Goal: Transaction & Acquisition: Purchase product/service

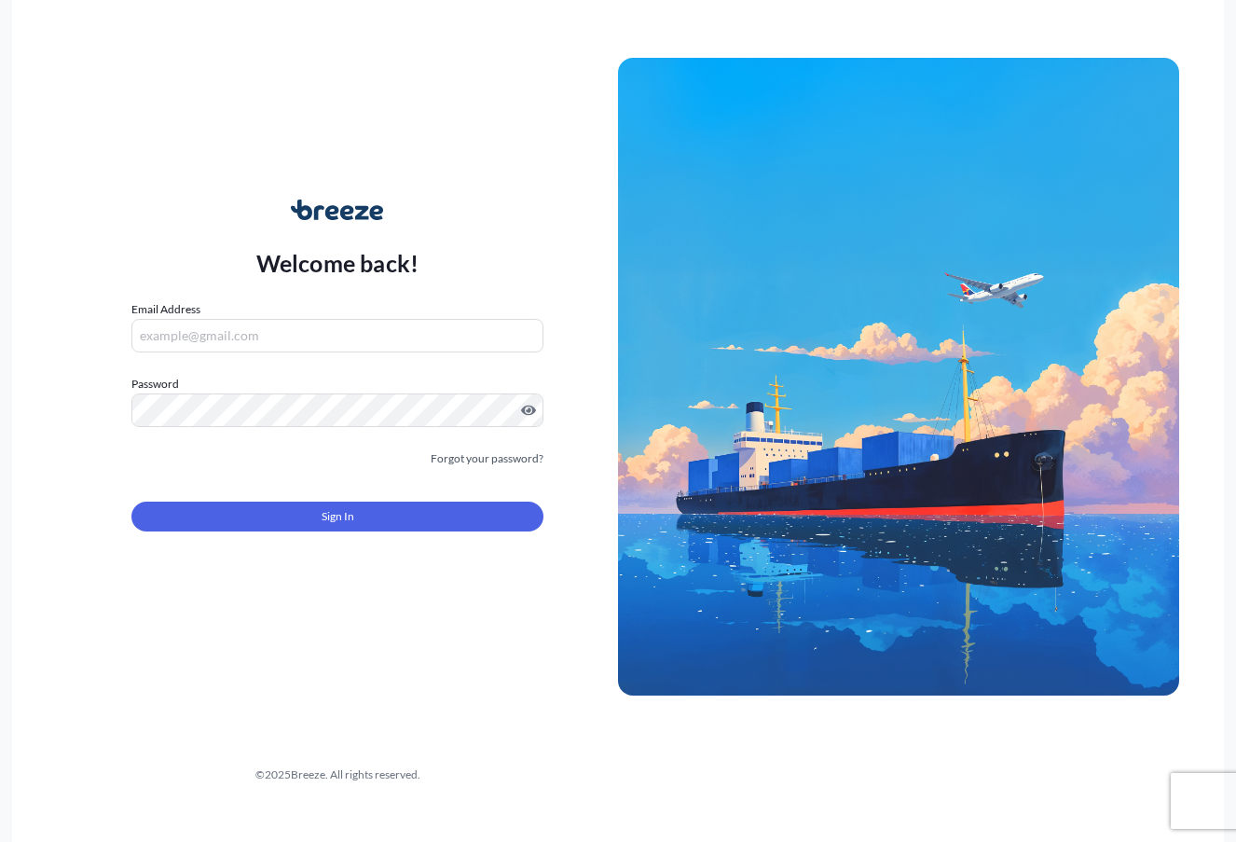
click at [297, 327] on input "Email Address" at bounding box center [337, 336] width 412 height 34
type input "[EMAIL_ADDRESS][DOMAIN_NAME]"
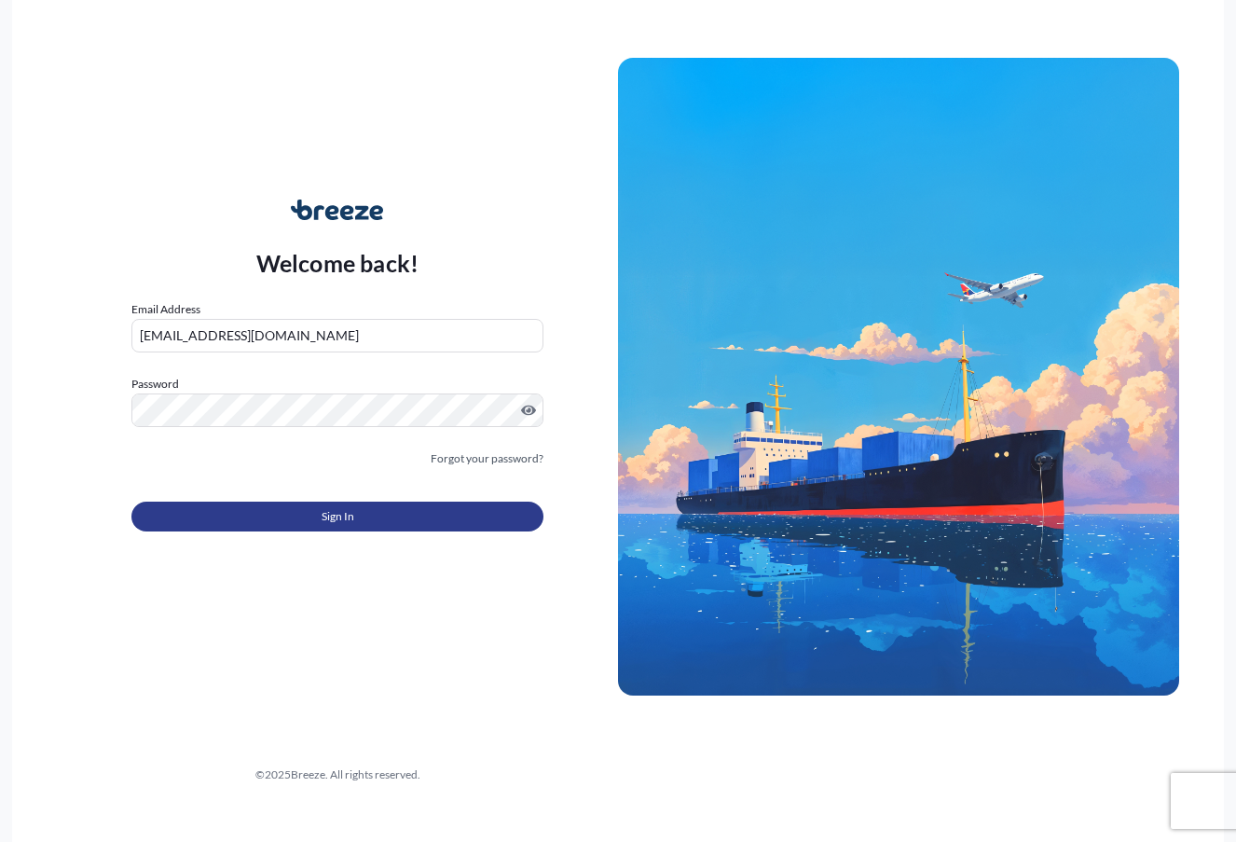
click at [453, 513] on button "Sign In" at bounding box center [337, 517] width 412 height 30
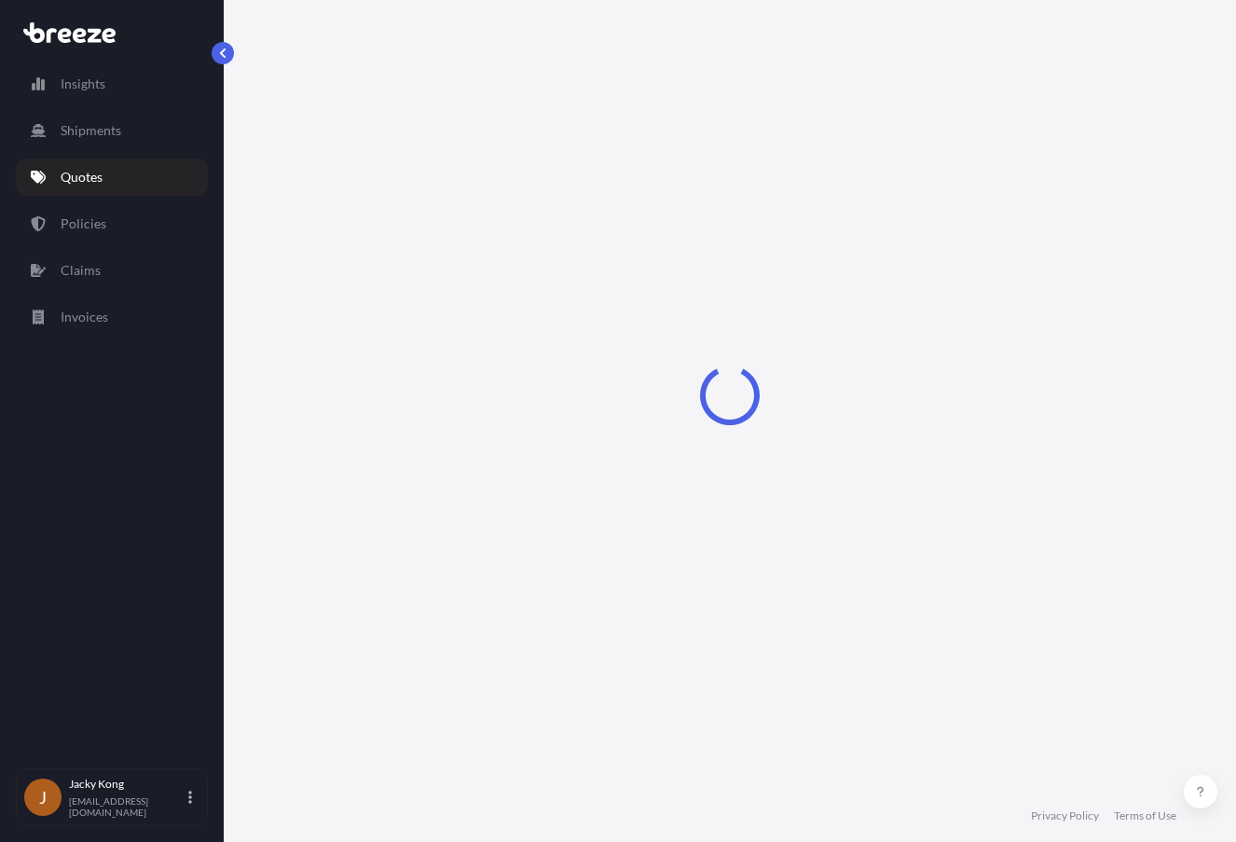
select select "Road"
select select "Air"
select select "Road"
select select "4"
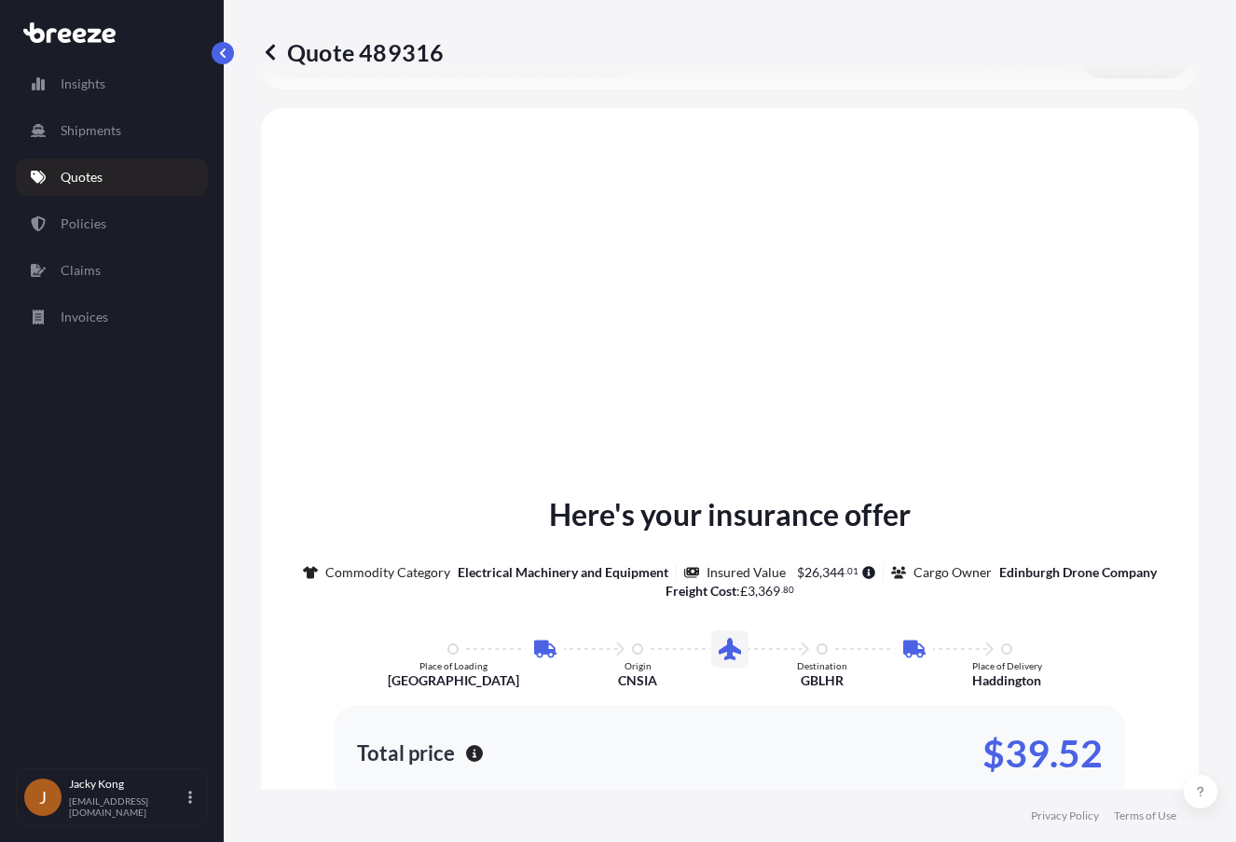
scroll to position [746, 0]
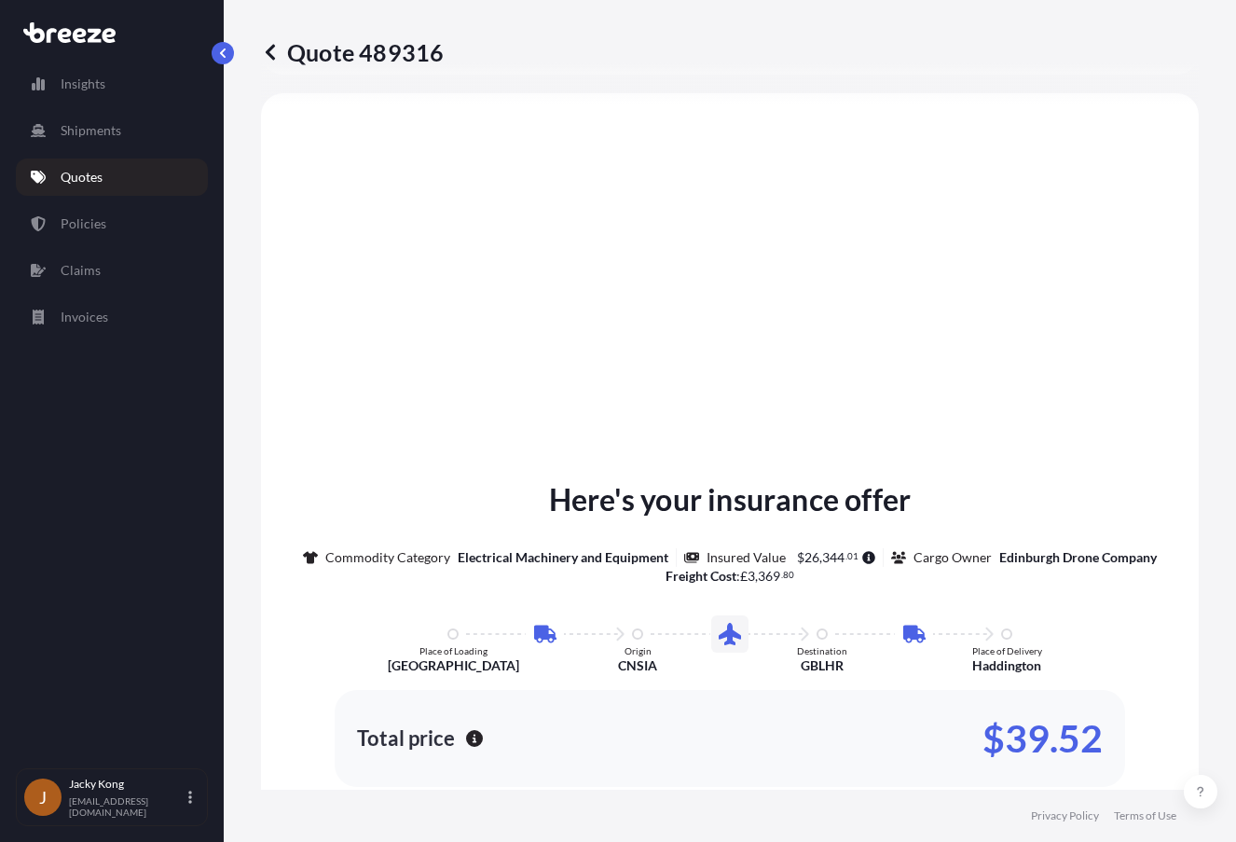
drag, startPoint x: 28, startPoint y: 500, endPoint x: 71, endPoint y: 448, distance: 66.8
click at [28, 500] on div "Insights Shipments Quotes Policies Claims Invoices" at bounding box center [112, 408] width 192 height 720
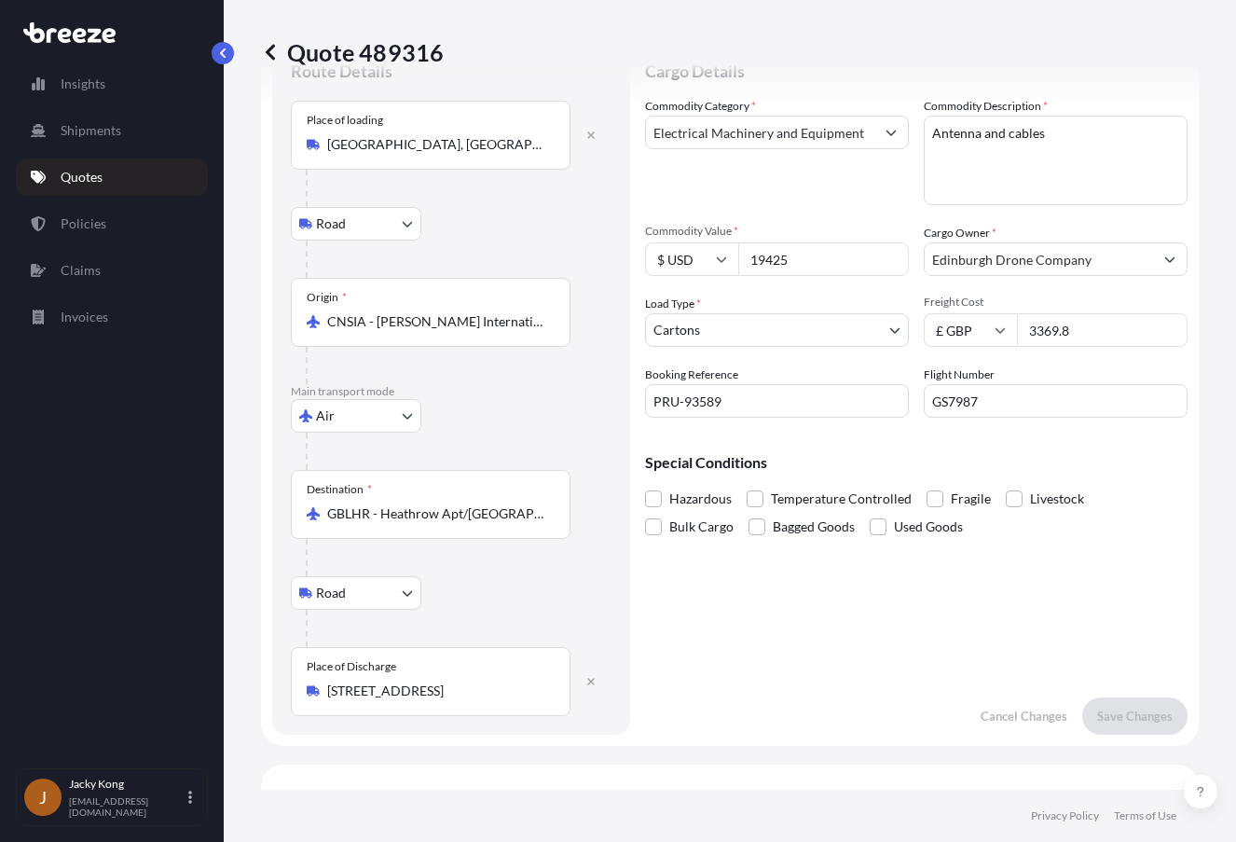
scroll to position [0, 0]
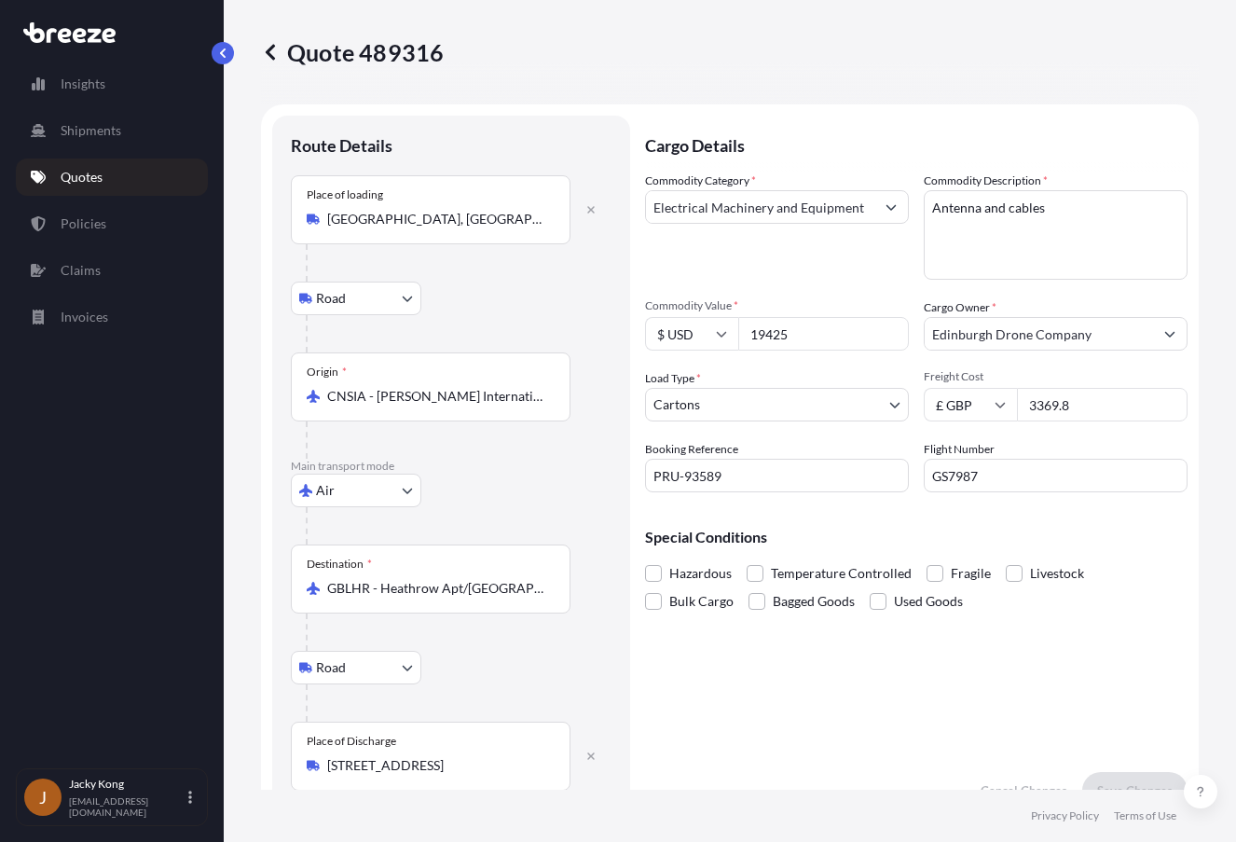
click at [271, 48] on icon at bounding box center [270, 52] width 9 height 16
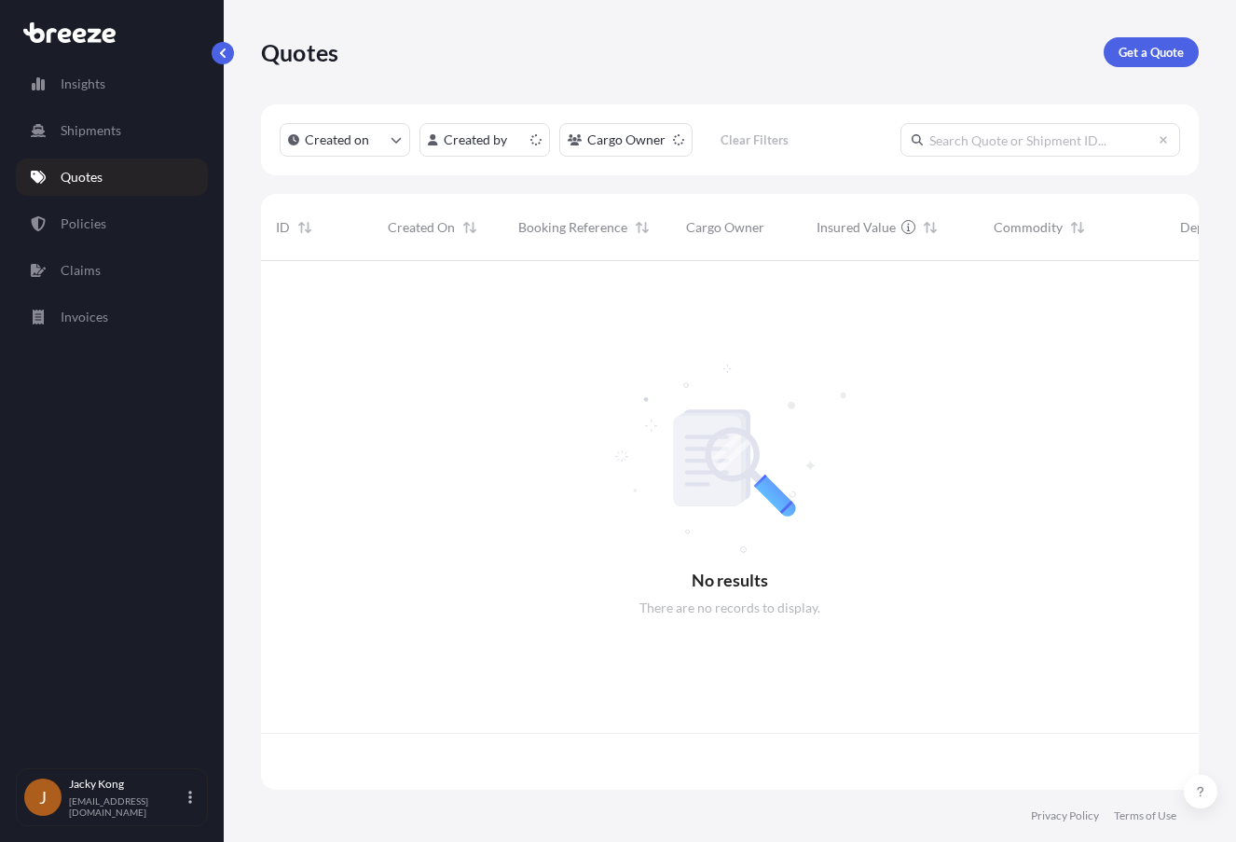
scroll to position [525, 924]
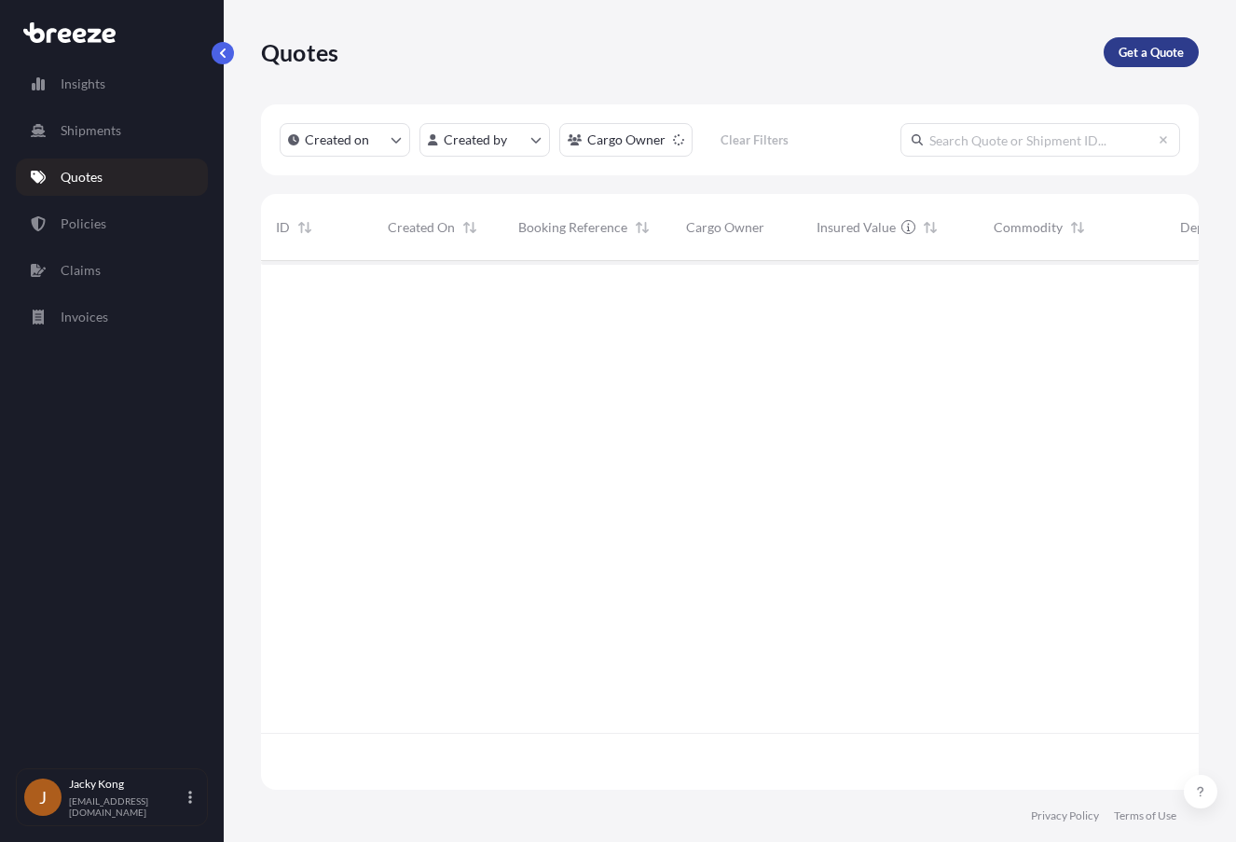
click at [1168, 50] on p "Get a Quote" at bounding box center [1151, 52] width 65 height 19
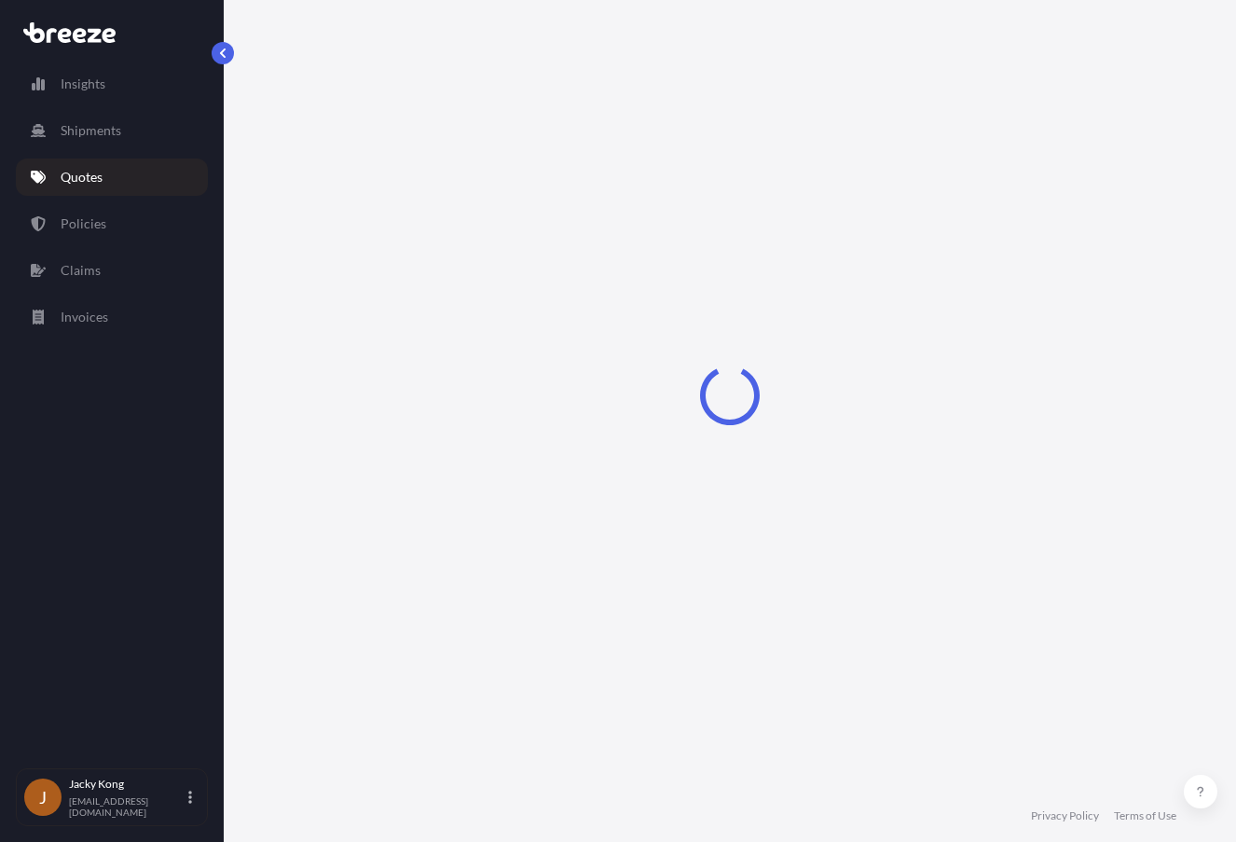
select select "Sea"
select select "1"
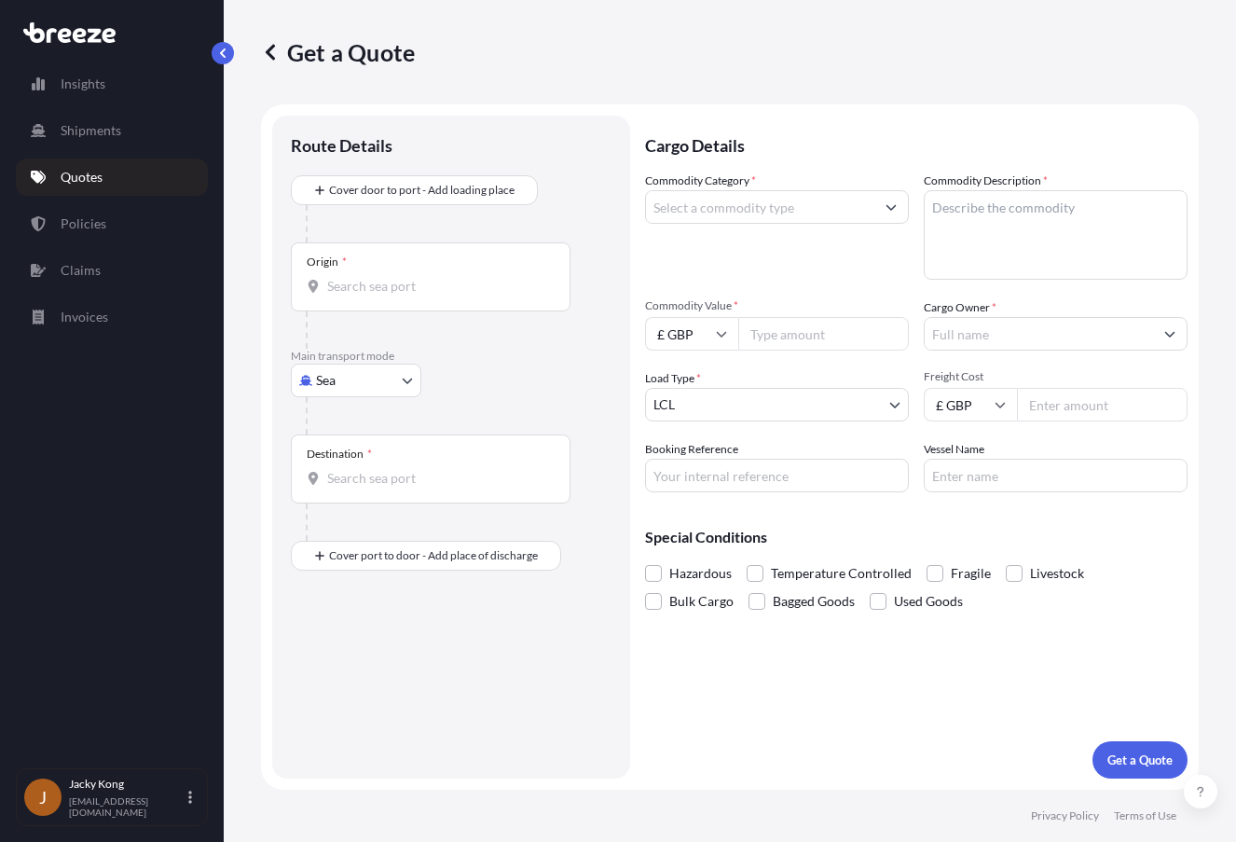
click at [983, 335] on input "Cargo Owner *" at bounding box center [1039, 334] width 228 height 34
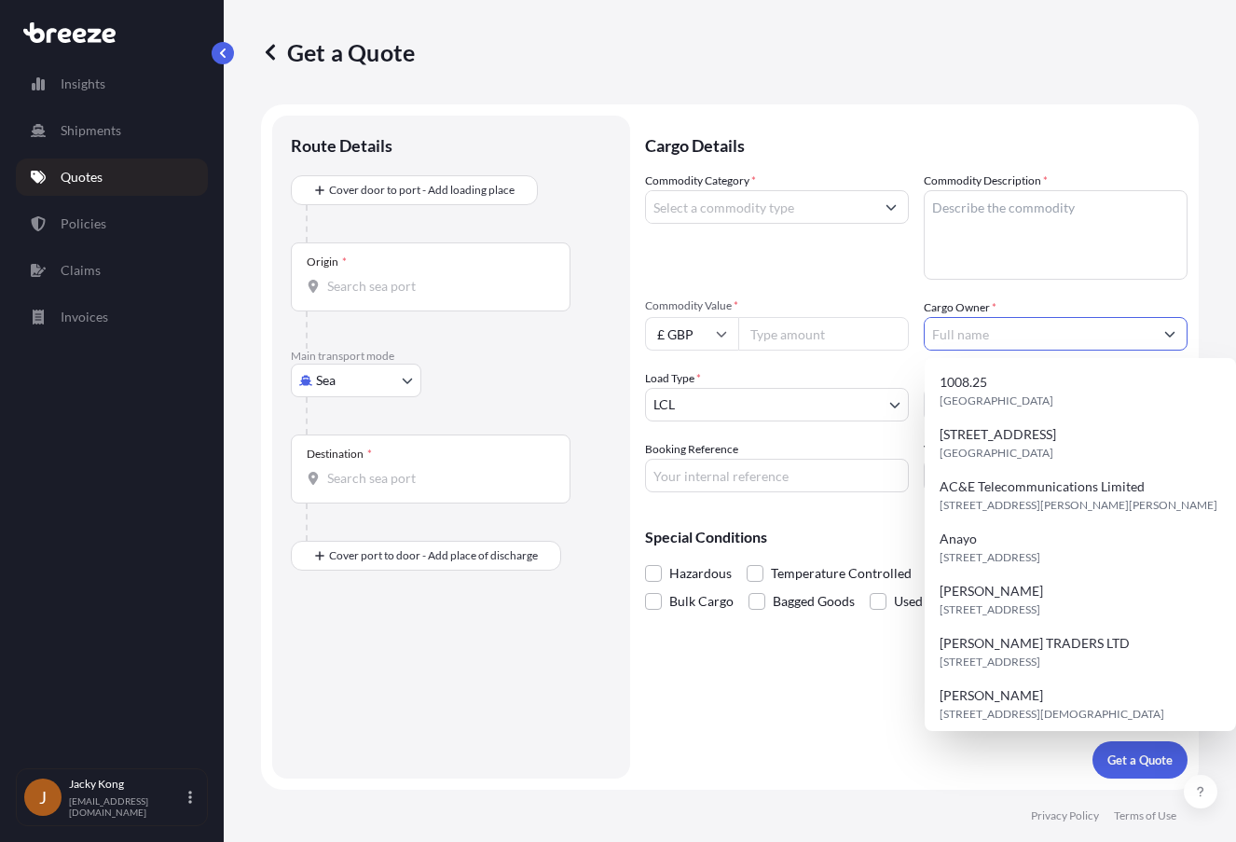
type input "e"
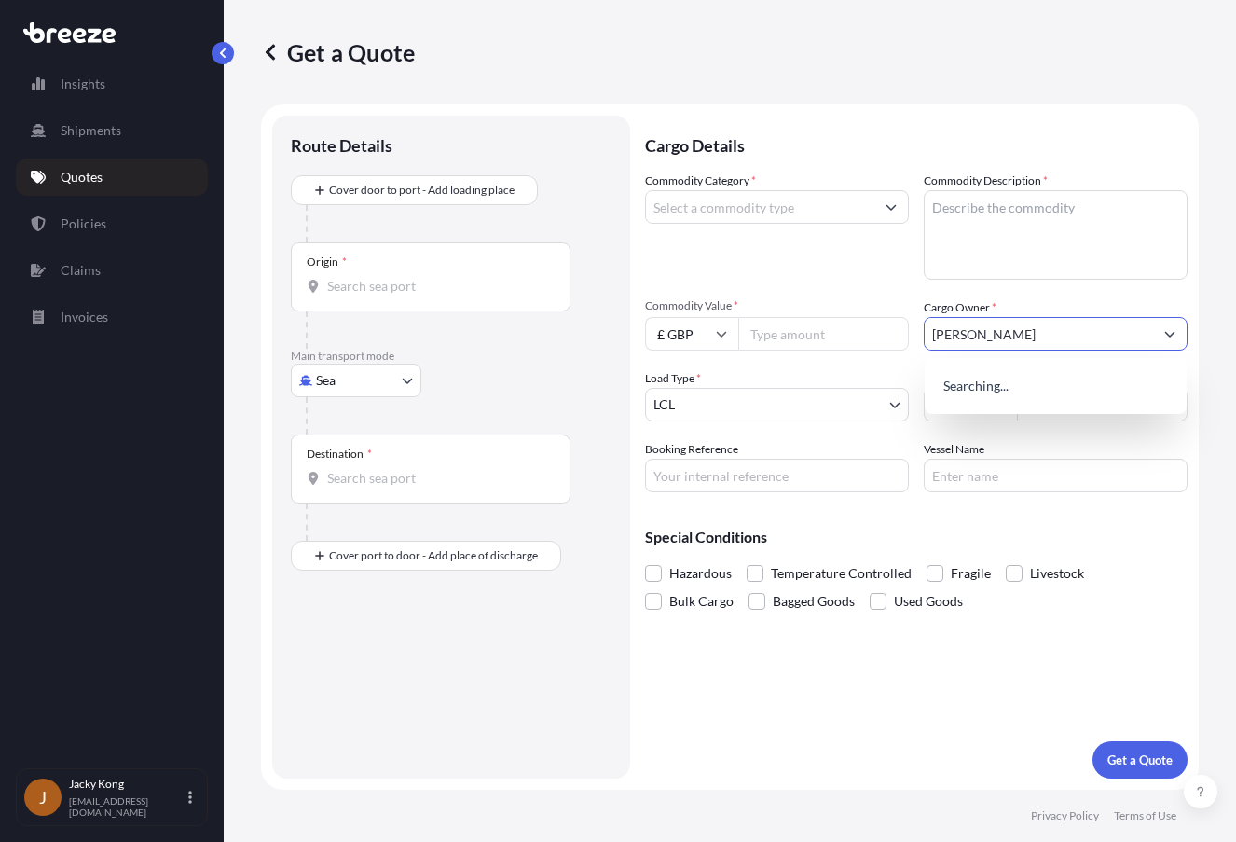
paste input "E Amankwaa"
click at [970, 335] on input "[PERSON_NAME]" at bounding box center [1039, 334] width 228 height 34
type input "[PERSON_NAME]"
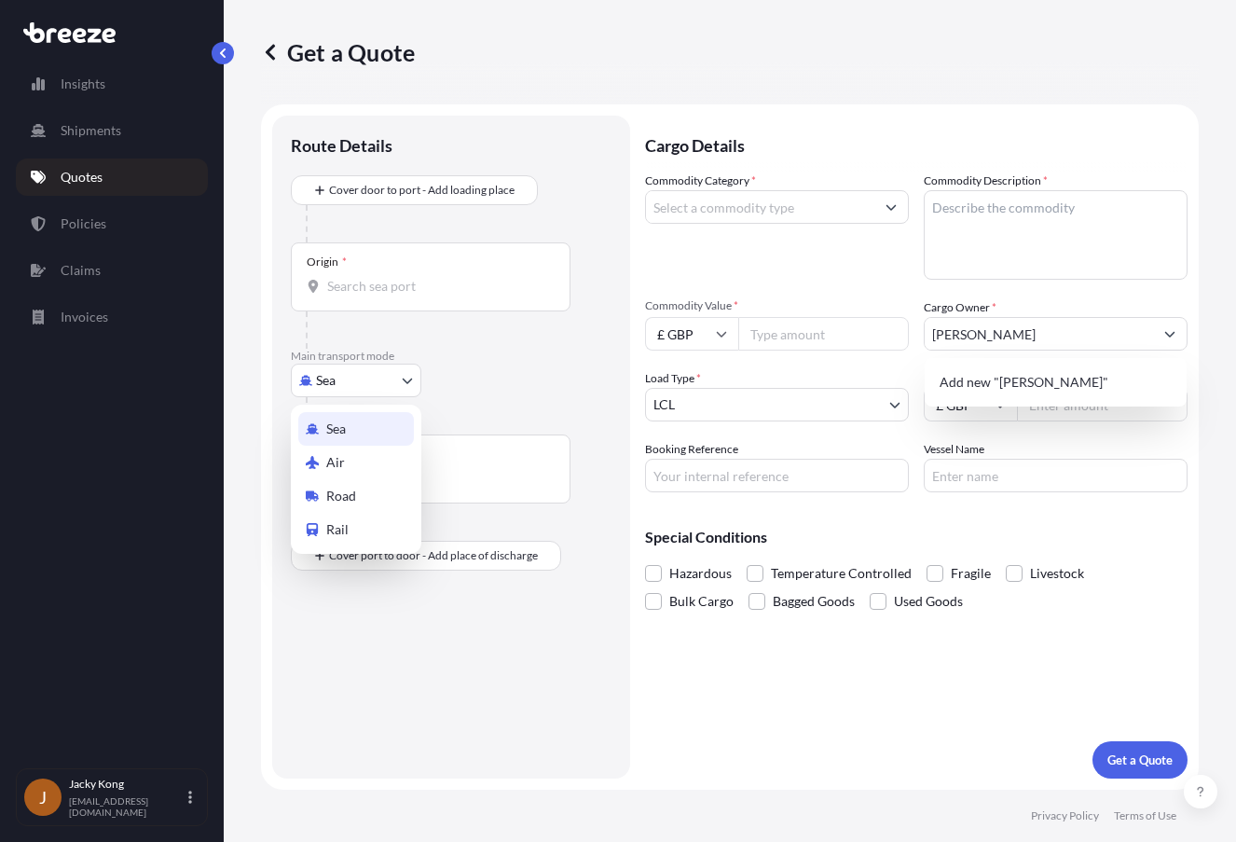
click at [387, 378] on body "1 option available. 0 options available. 1 option available. 0 options availabl…" at bounding box center [618, 421] width 1236 height 842
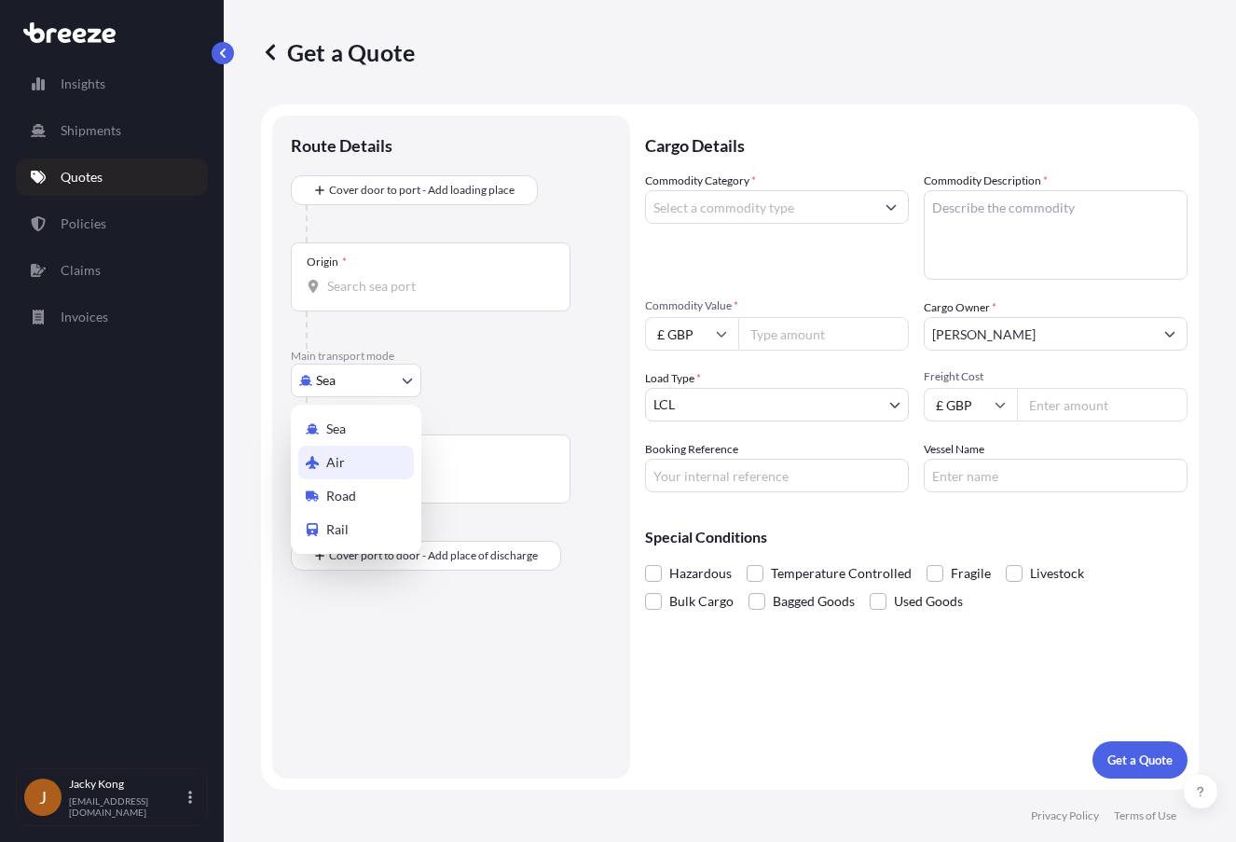
click at [375, 458] on div "Air" at bounding box center [356, 463] width 116 height 34
select select "Air"
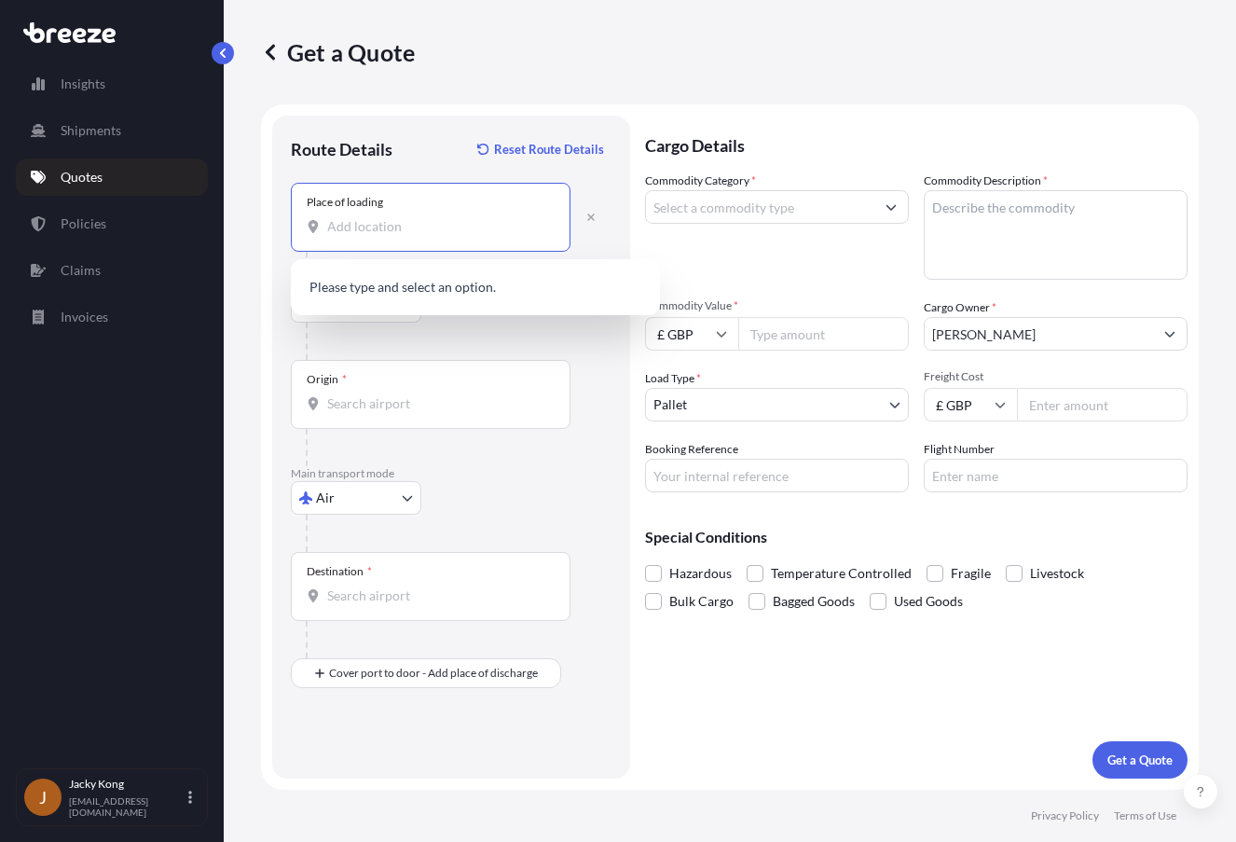
click at [398, 229] on input "Place of loading" at bounding box center [437, 226] width 220 height 19
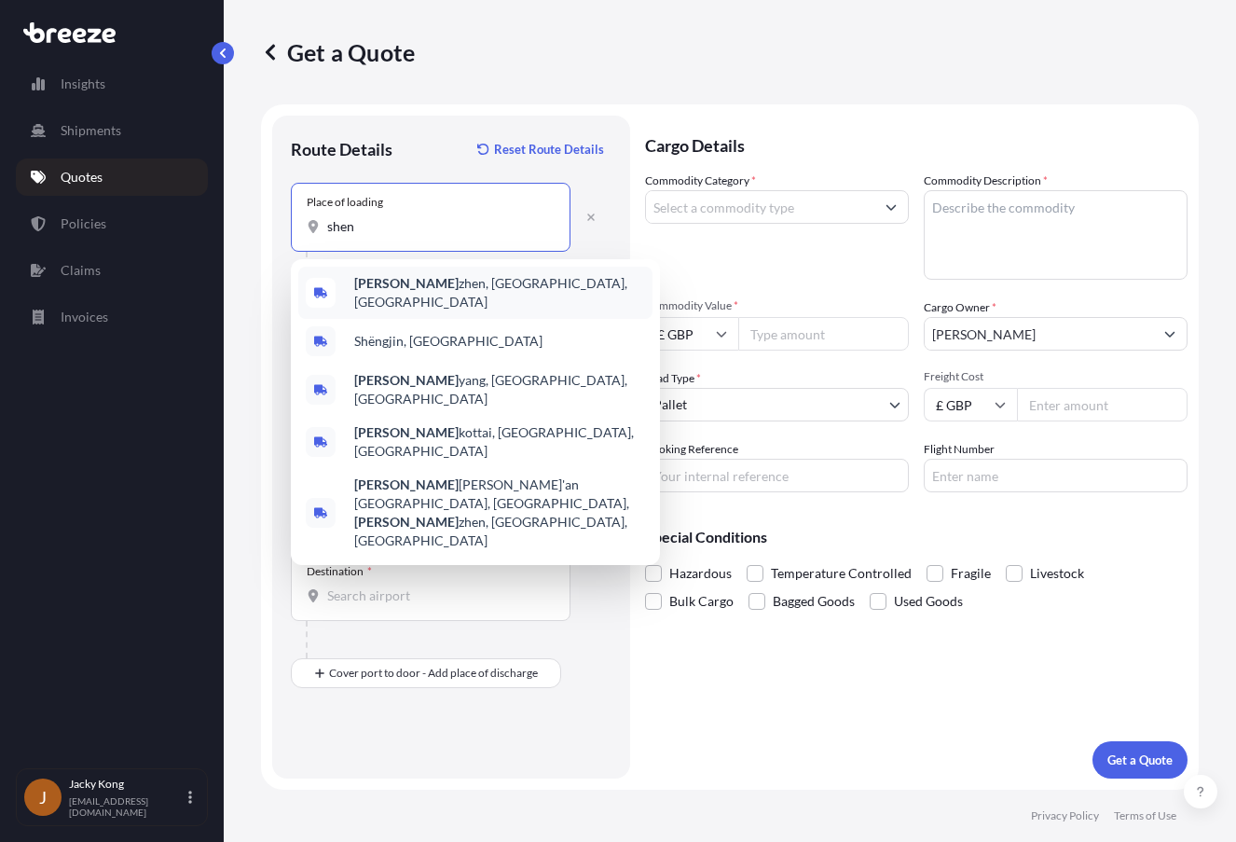
click at [385, 282] on span "[PERSON_NAME], [GEOGRAPHIC_DATA], [GEOGRAPHIC_DATA]" at bounding box center [499, 292] width 291 height 37
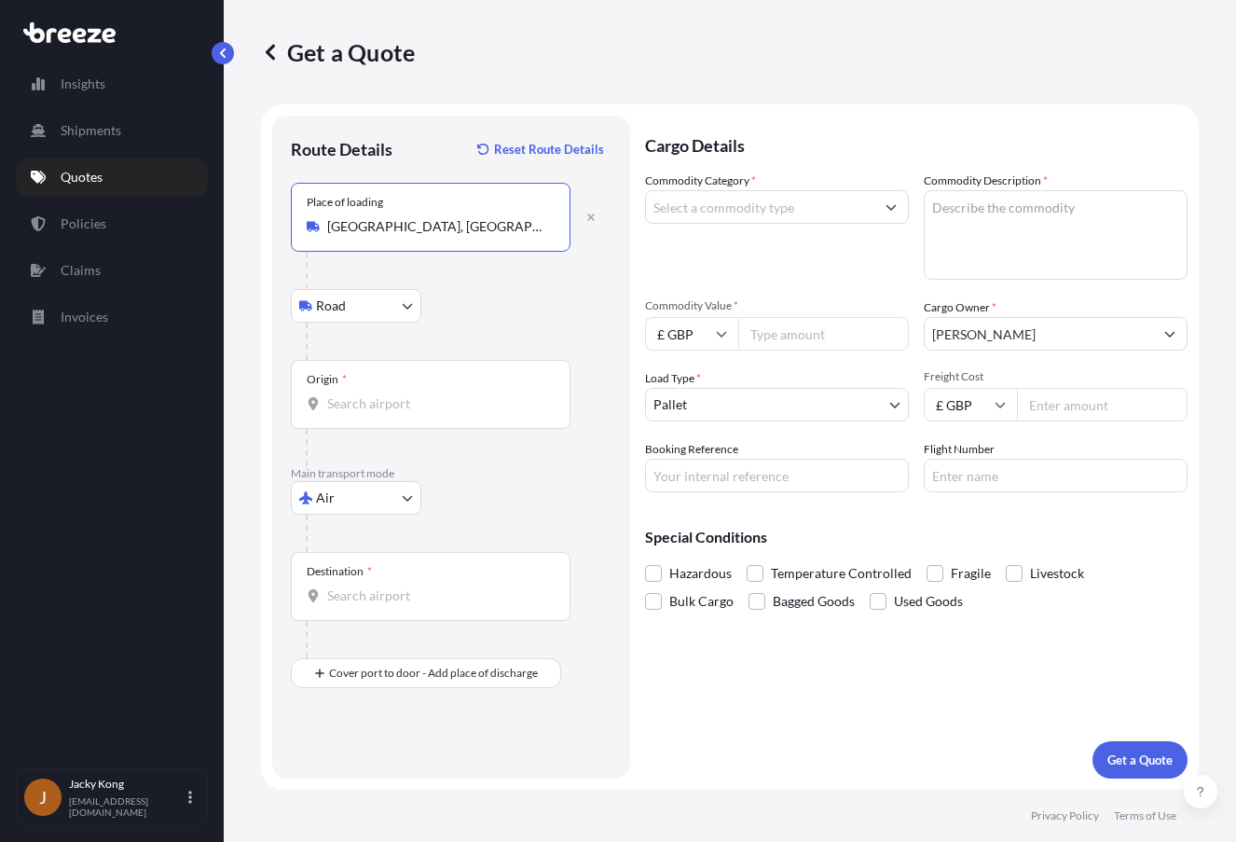
type input "[GEOGRAPHIC_DATA], [GEOGRAPHIC_DATA], [GEOGRAPHIC_DATA]"
click at [398, 397] on input "Origin *" at bounding box center [437, 403] width 220 height 19
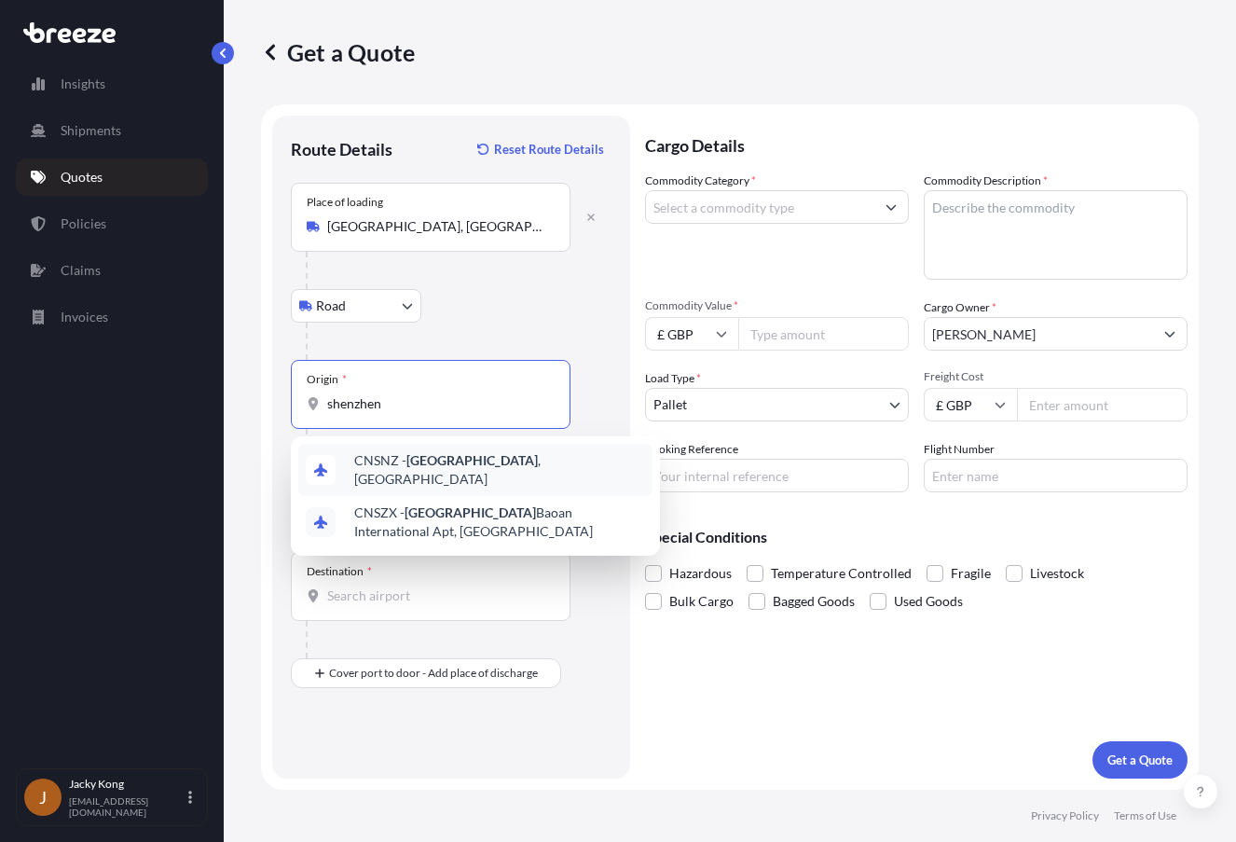
click at [428, 474] on span "CNSNZ - [GEOGRAPHIC_DATA] , [GEOGRAPHIC_DATA]" at bounding box center [499, 469] width 291 height 37
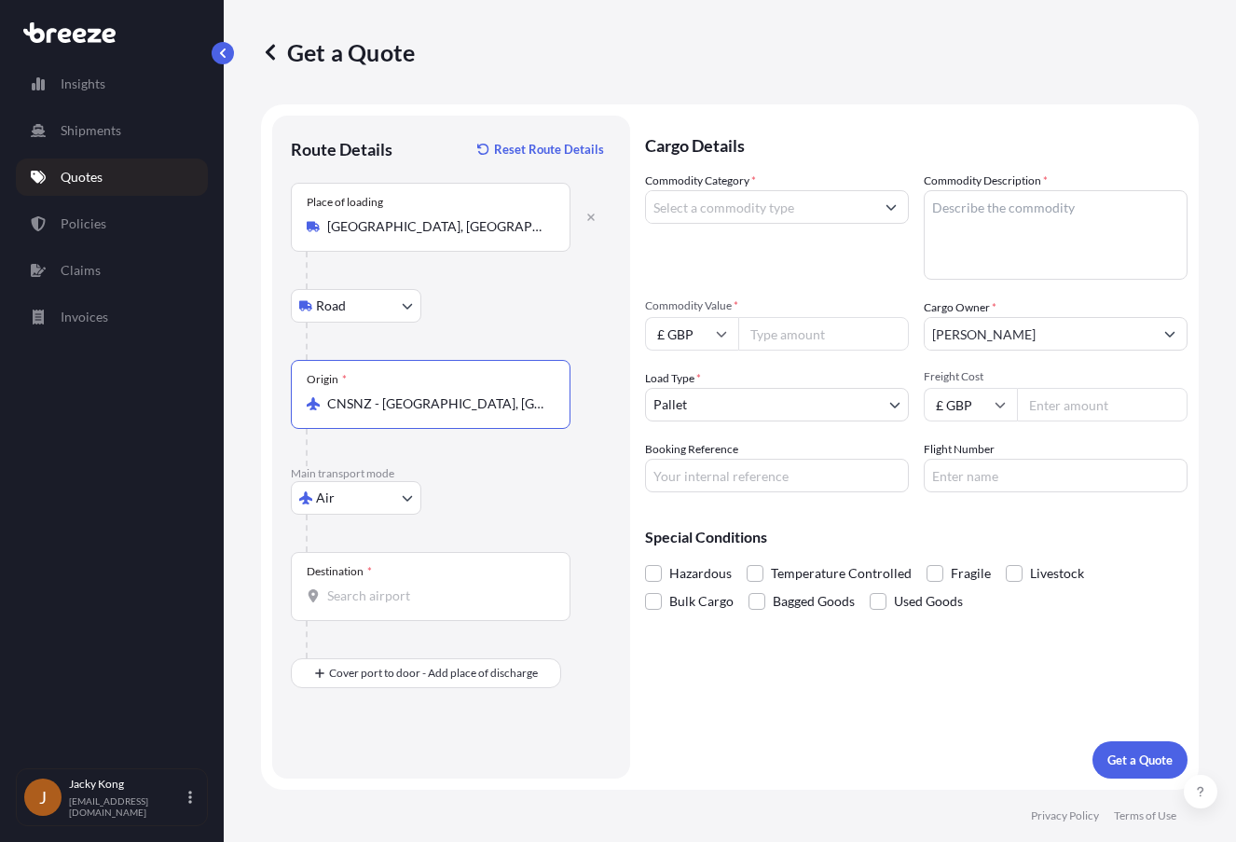
type input "CNSNZ - [GEOGRAPHIC_DATA], [GEOGRAPHIC_DATA]"
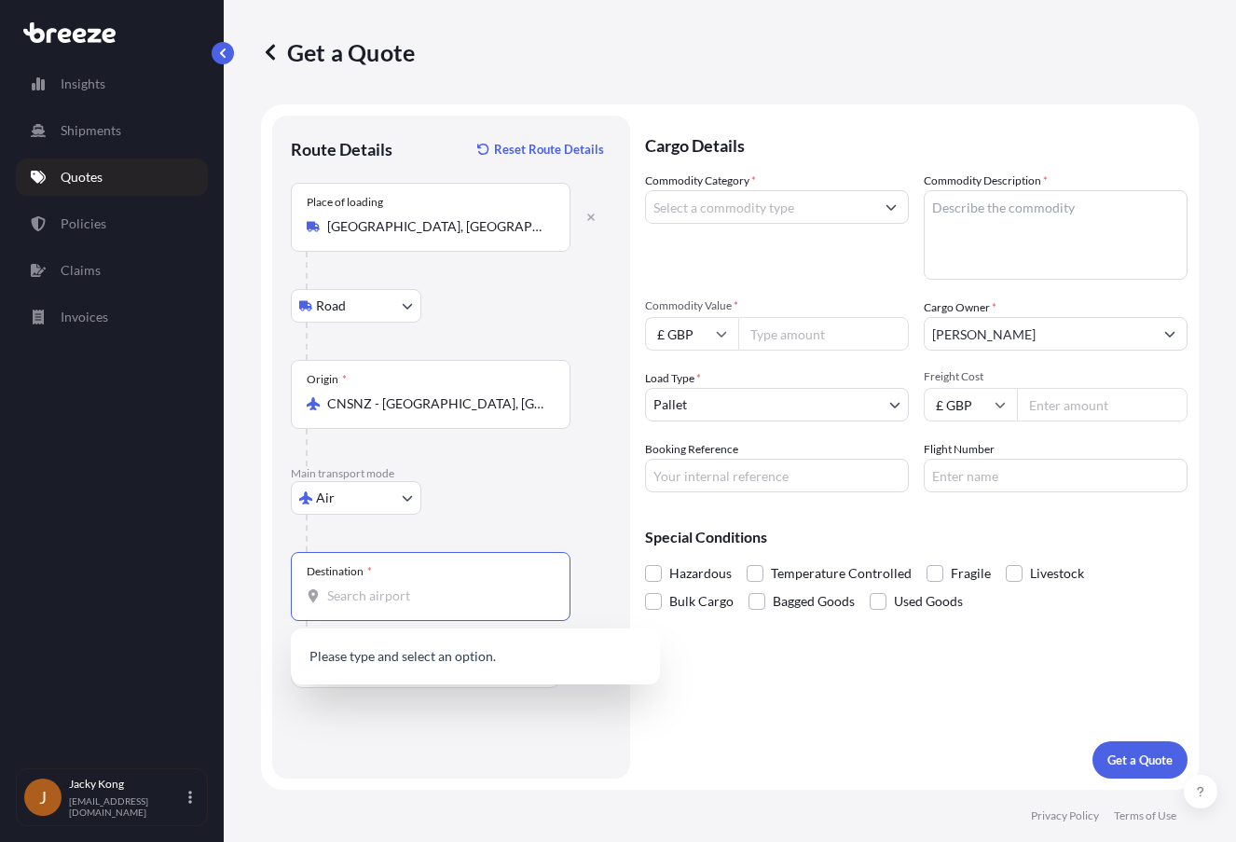
click at [461, 593] on input "Destination *" at bounding box center [437, 595] width 220 height 19
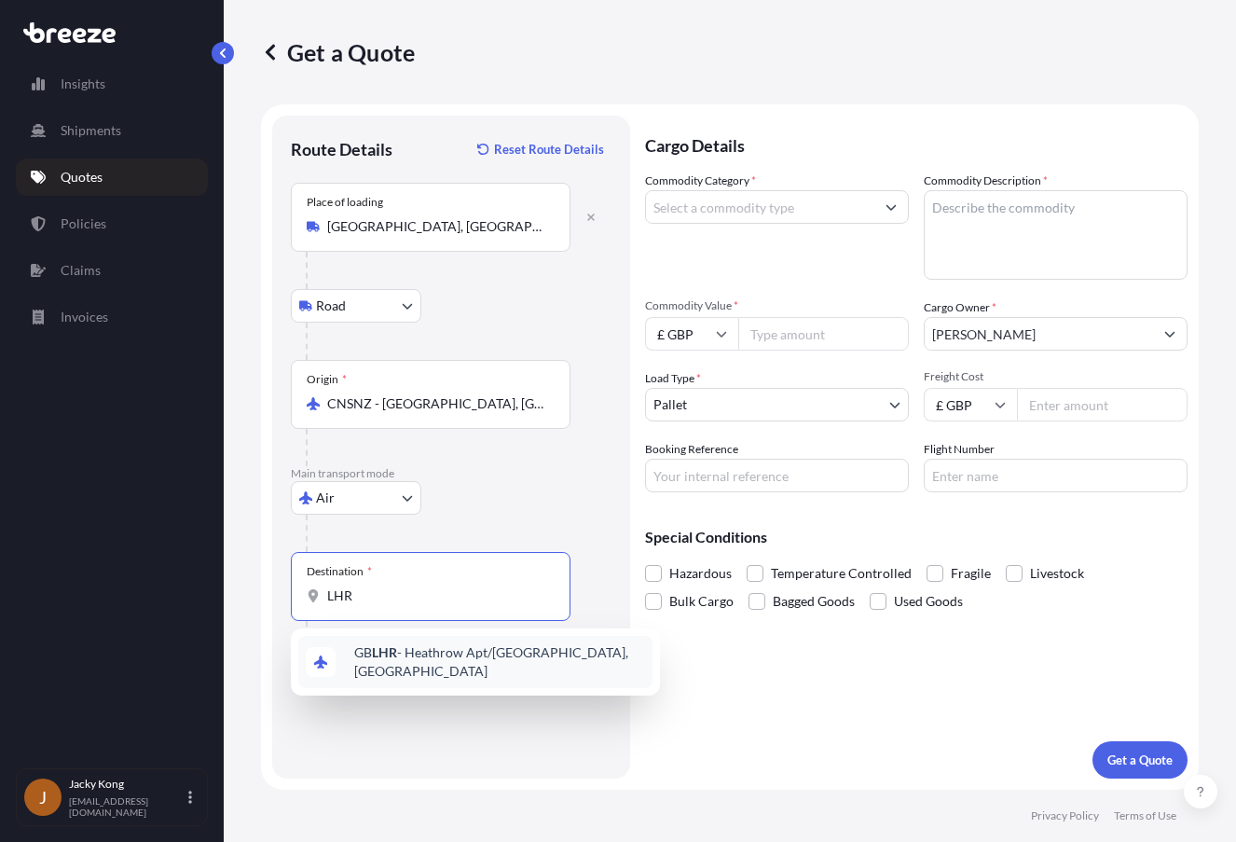
click at [449, 651] on span "GB LHR - Heathrow Apt/[GEOGRAPHIC_DATA], [GEOGRAPHIC_DATA]" at bounding box center [499, 661] width 291 height 37
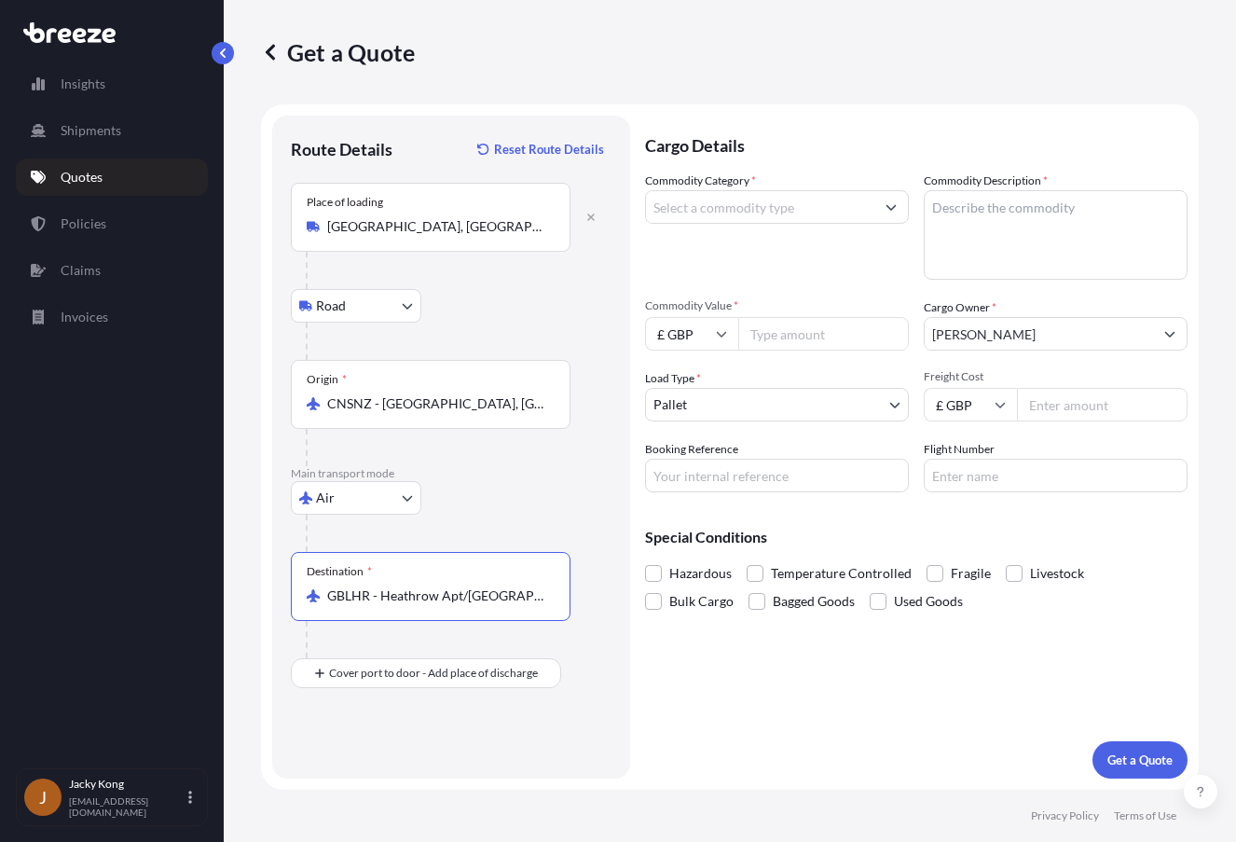
type input "GBLHR - Heathrow Apt/[GEOGRAPHIC_DATA], [GEOGRAPHIC_DATA]"
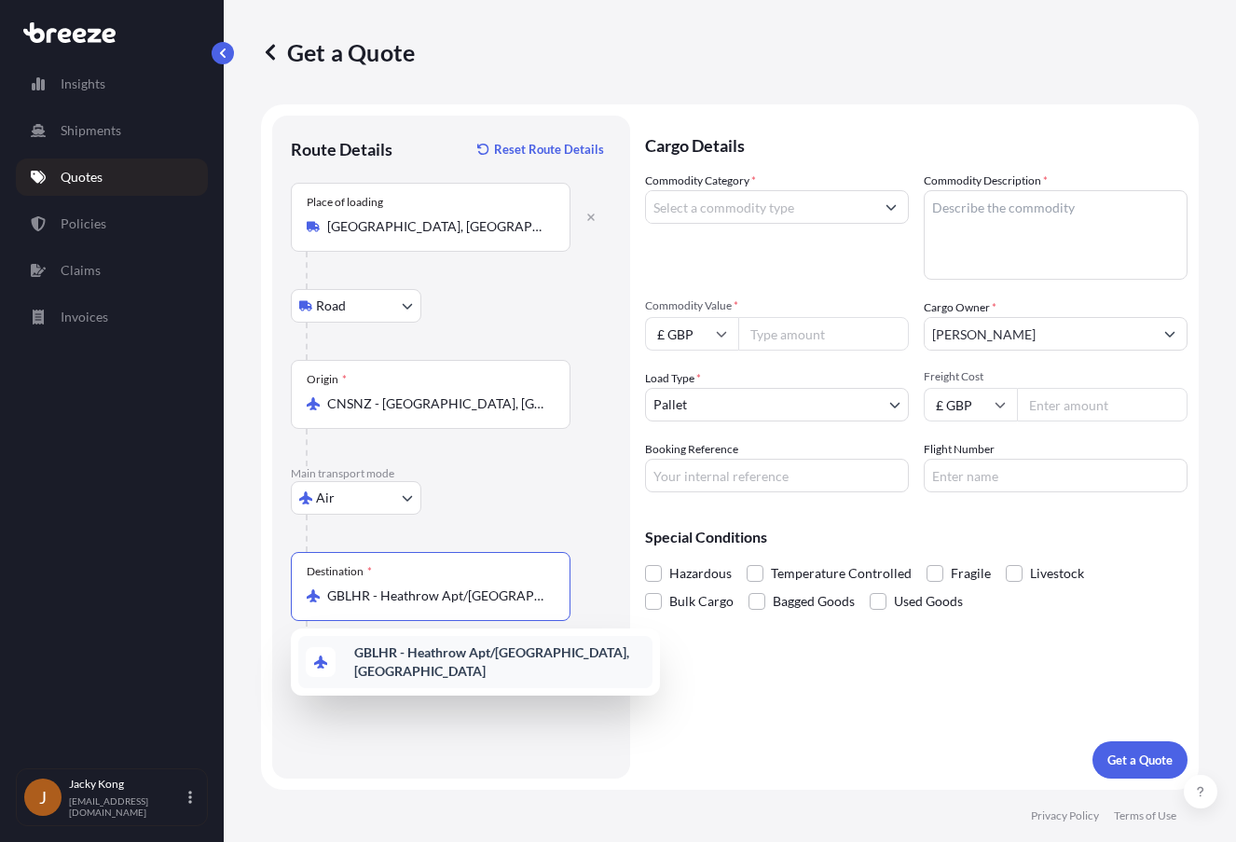
click at [370, 667] on div "GBLHR - Heathrow Apt/[GEOGRAPHIC_DATA], [GEOGRAPHIC_DATA]" at bounding box center [475, 662] width 354 height 52
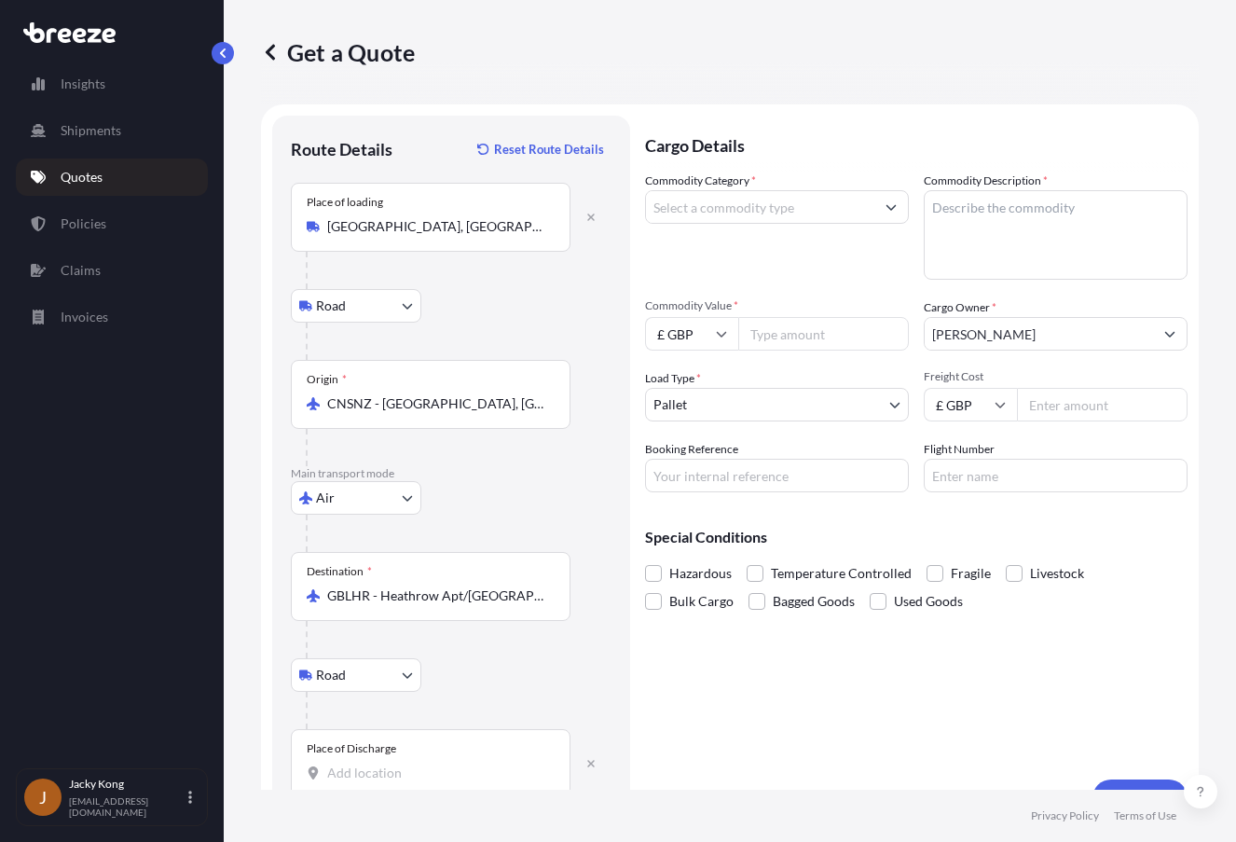
click at [382, 750] on div "Place of Discharge" at bounding box center [351, 748] width 89 height 15
click at [382, 764] on input "Place of Discharge" at bounding box center [437, 773] width 220 height 19
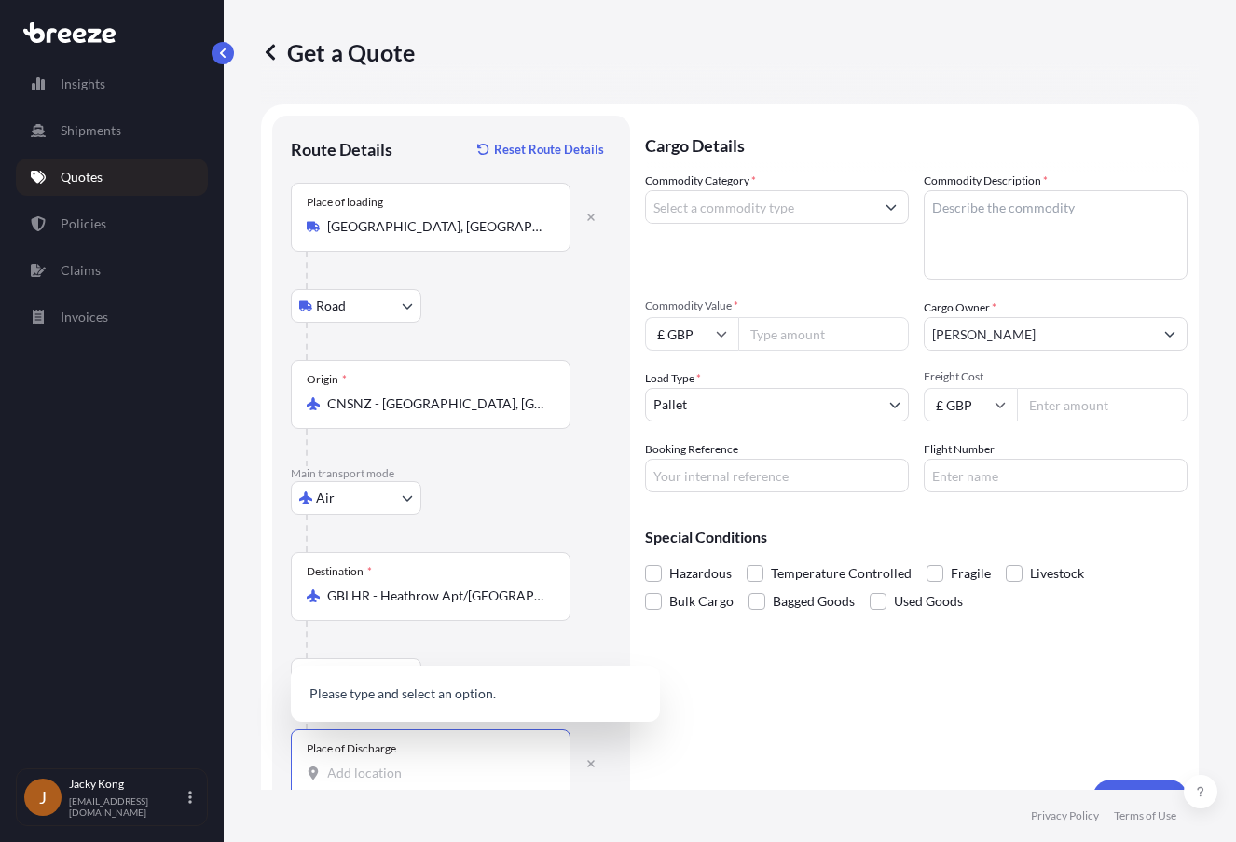
paste input "WV10 0LN"
click at [435, 692] on span "[PERSON_NAME][STREET_ADDRESS]" at bounding box center [499, 669] width 291 height 75
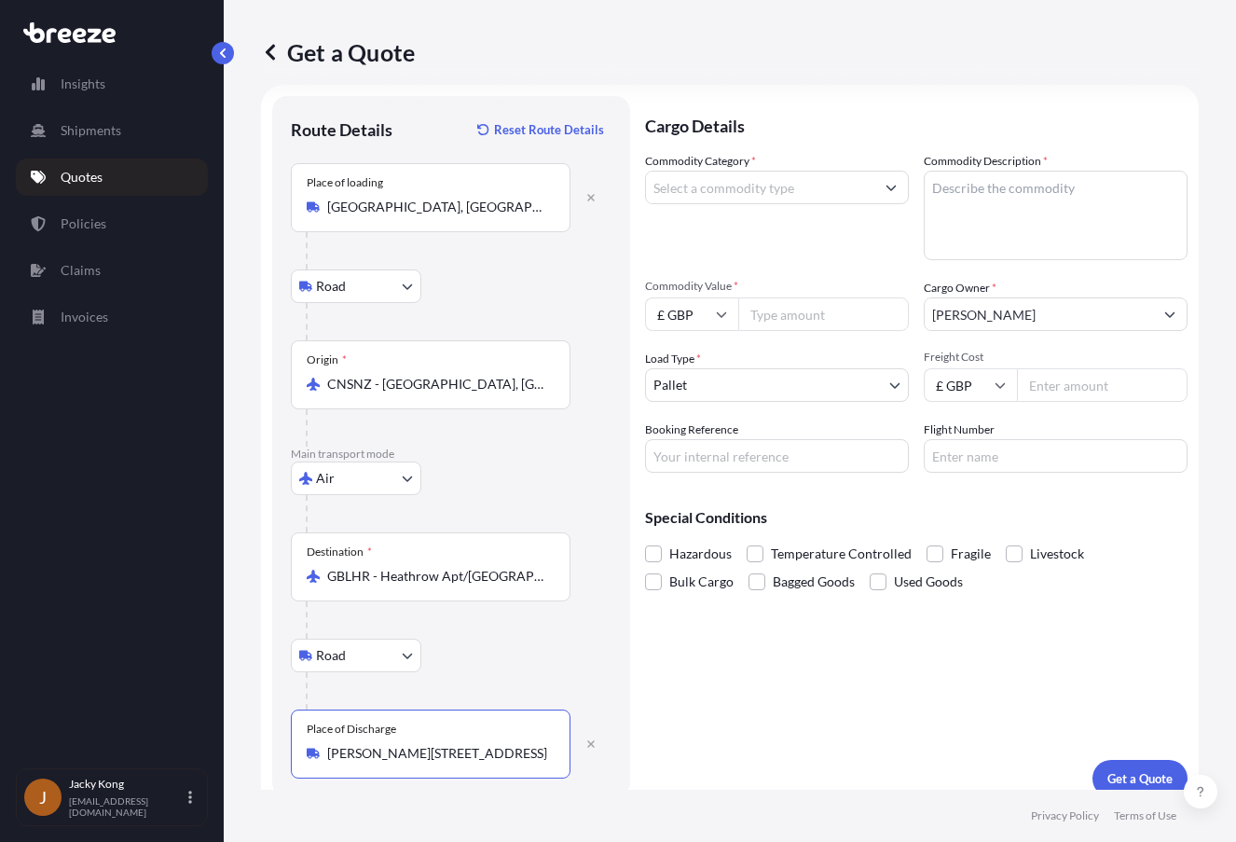
scroll to position [38, 0]
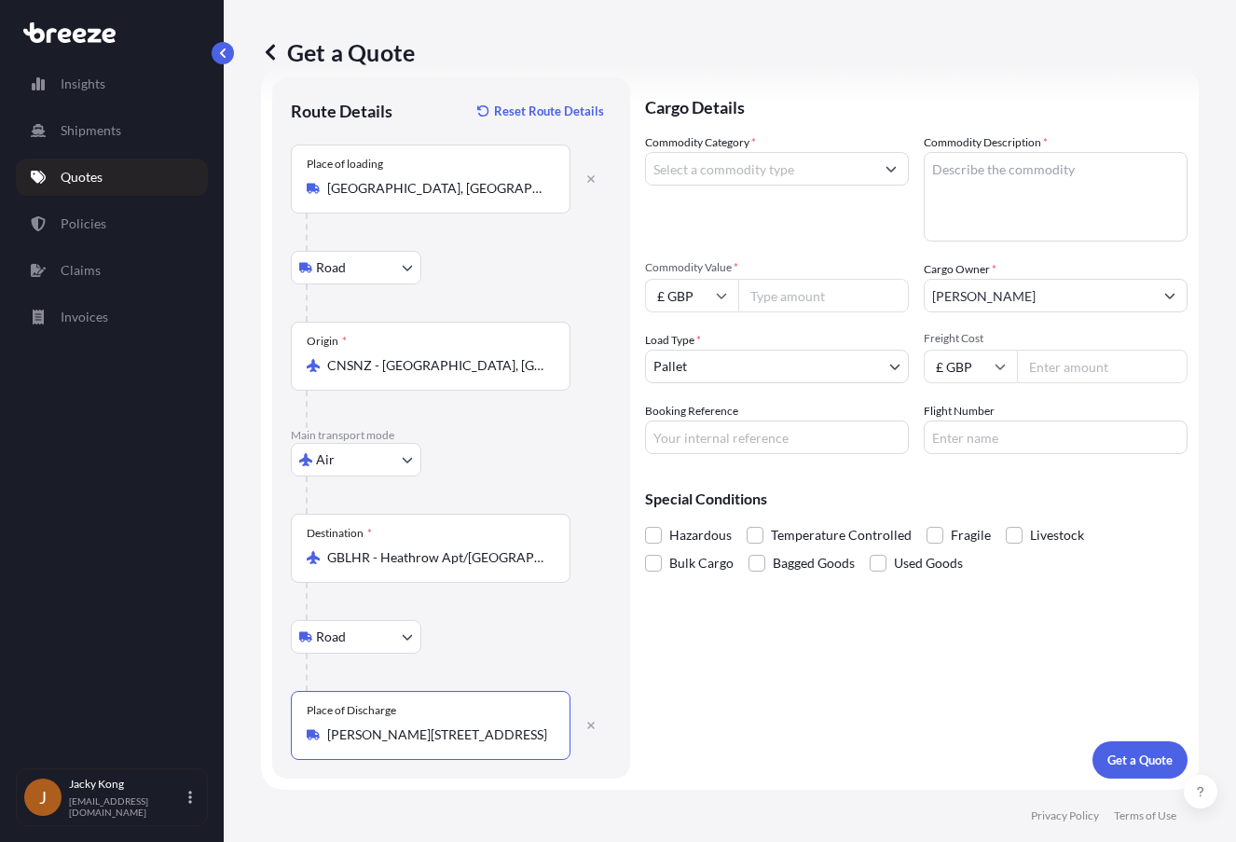
type input "[PERSON_NAME][STREET_ADDRESS]"
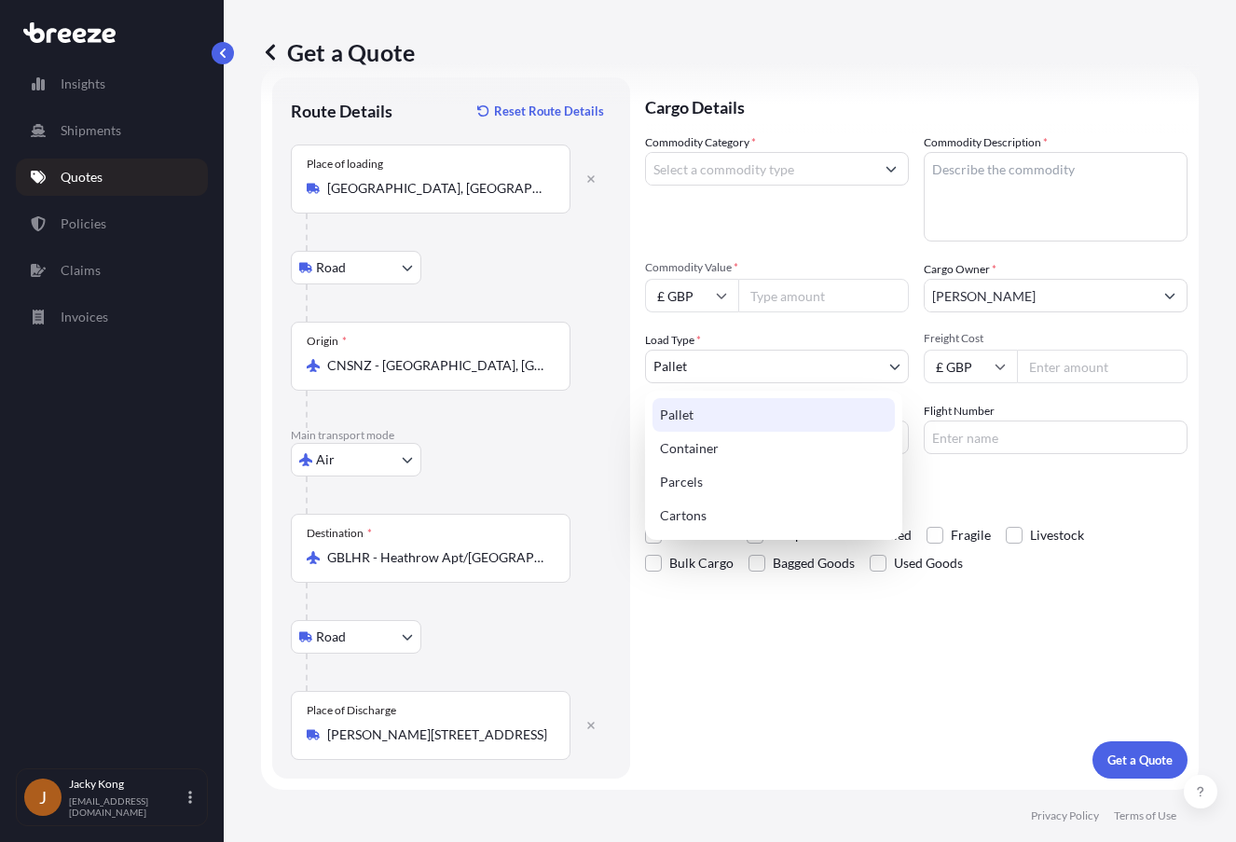
click at [746, 359] on body "0 options available. 1 option available. Insights Shipments Quotes Policies Cla…" at bounding box center [618, 421] width 1236 height 842
click at [738, 508] on div "Cartons" at bounding box center [774, 516] width 242 height 34
select select "4"
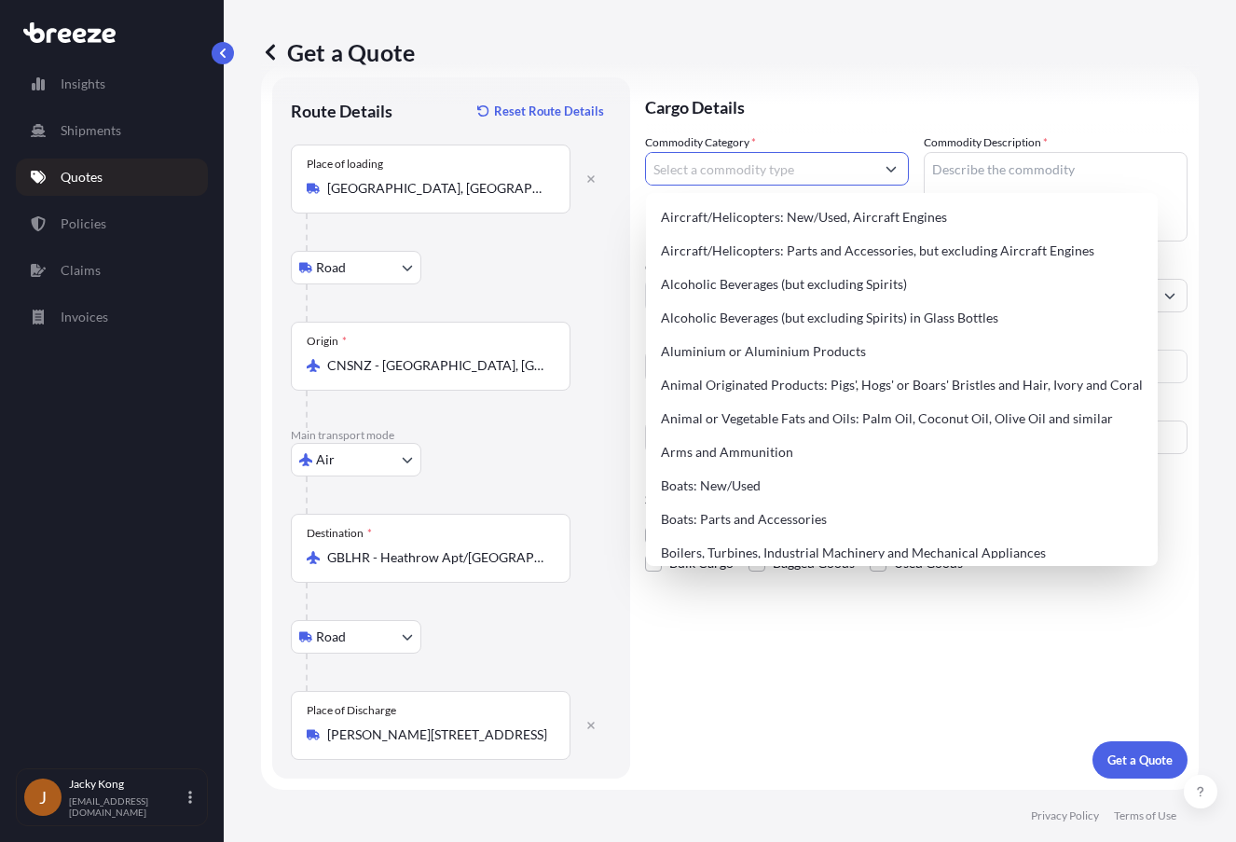
click at [802, 163] on input "Commodity Category *" at bounding box center [760, 169] width 228 height 34
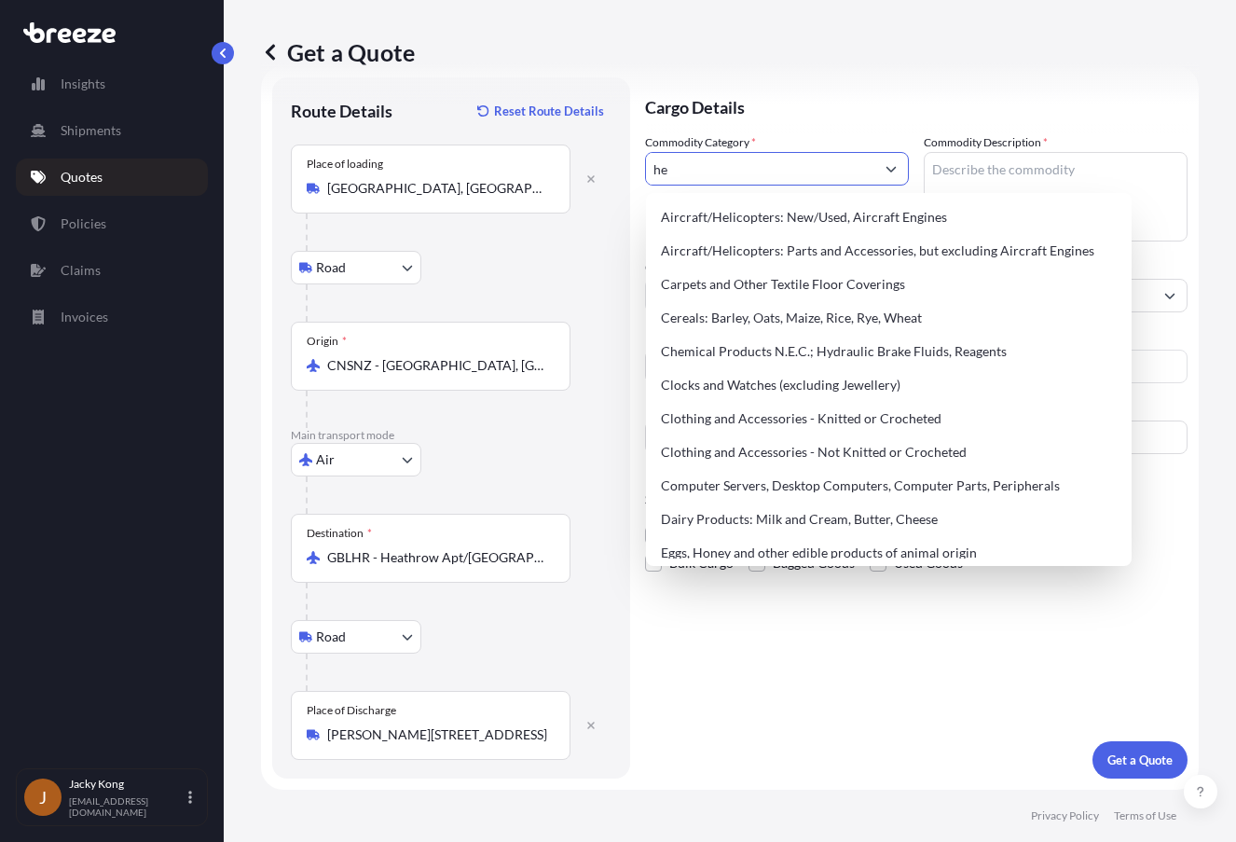
type input "h"
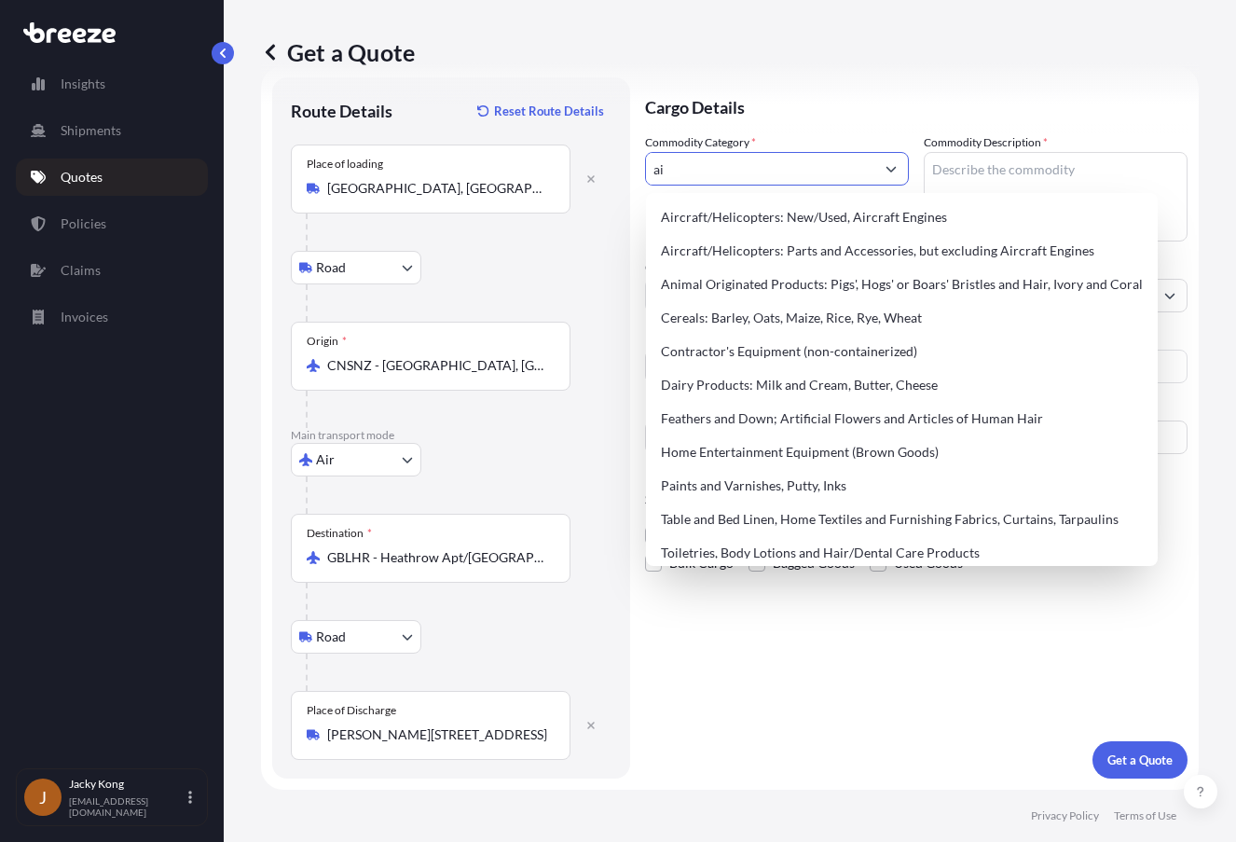
type input "a"
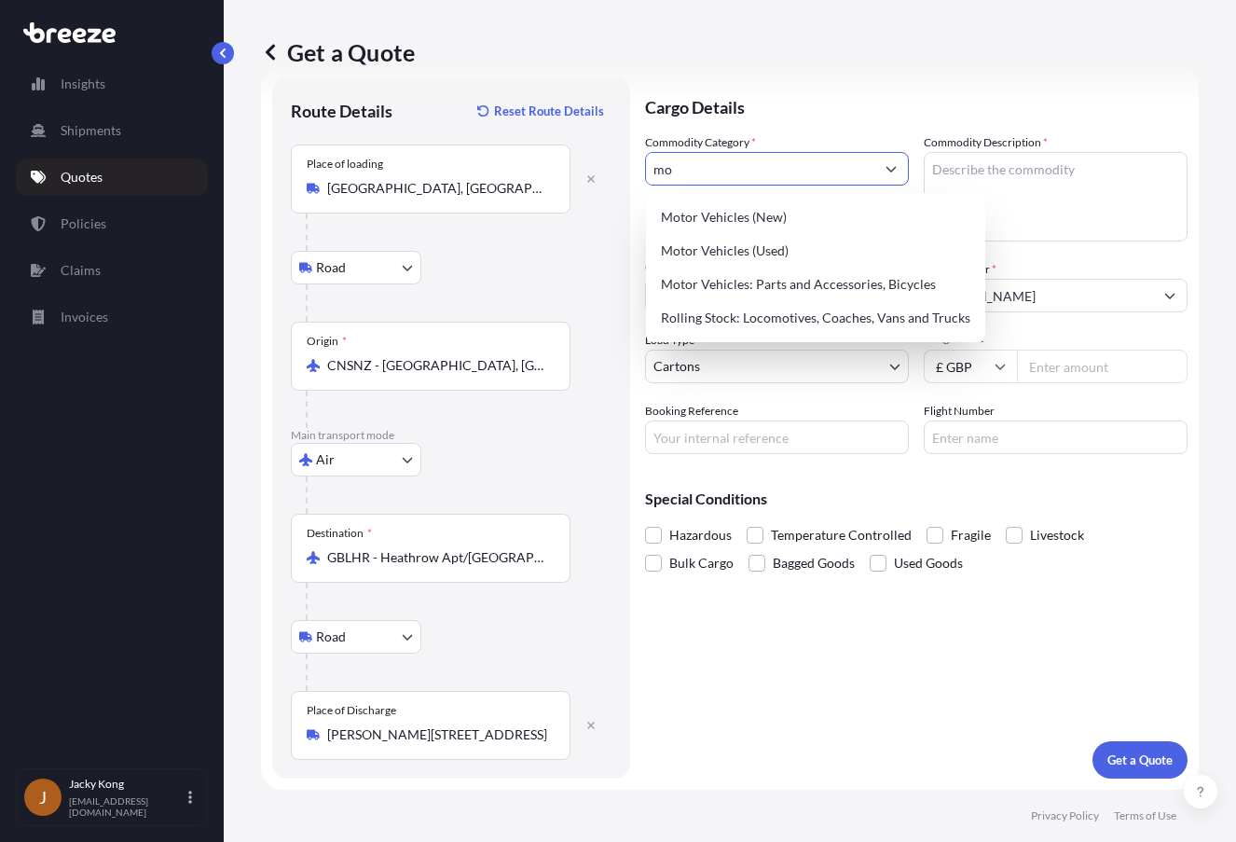
type input "m"
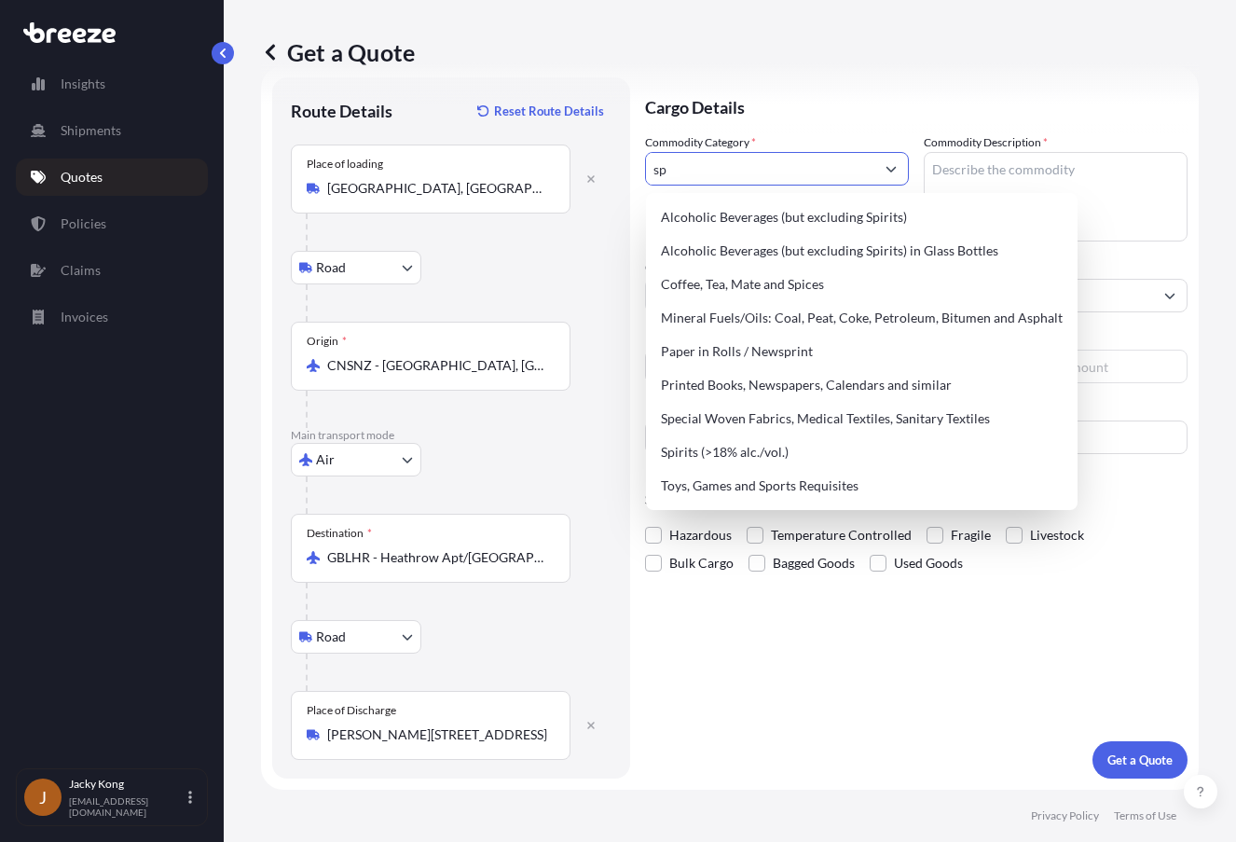
type input "s"
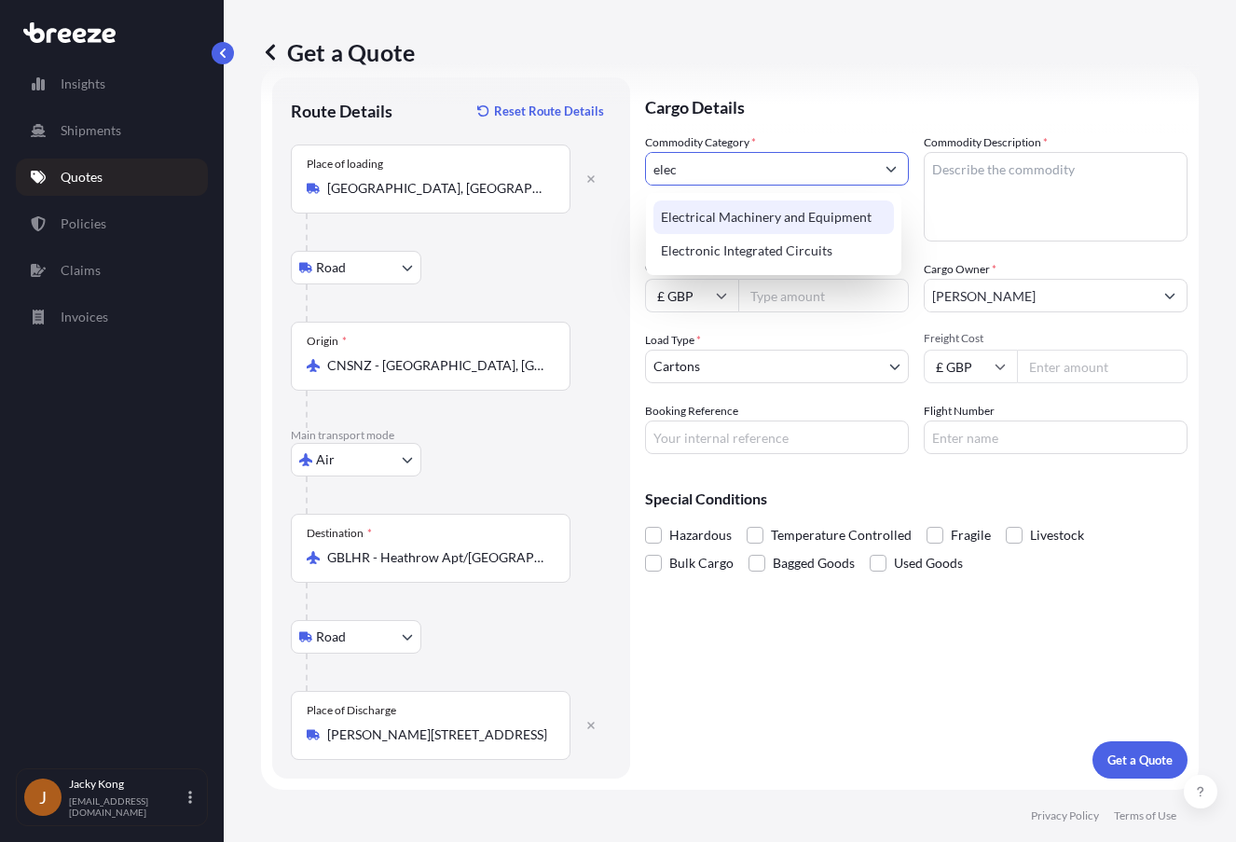
click at [811, 223] on div "Electrical Machinery and Equipment" at bounding box center [774, 217] width 241 height 34
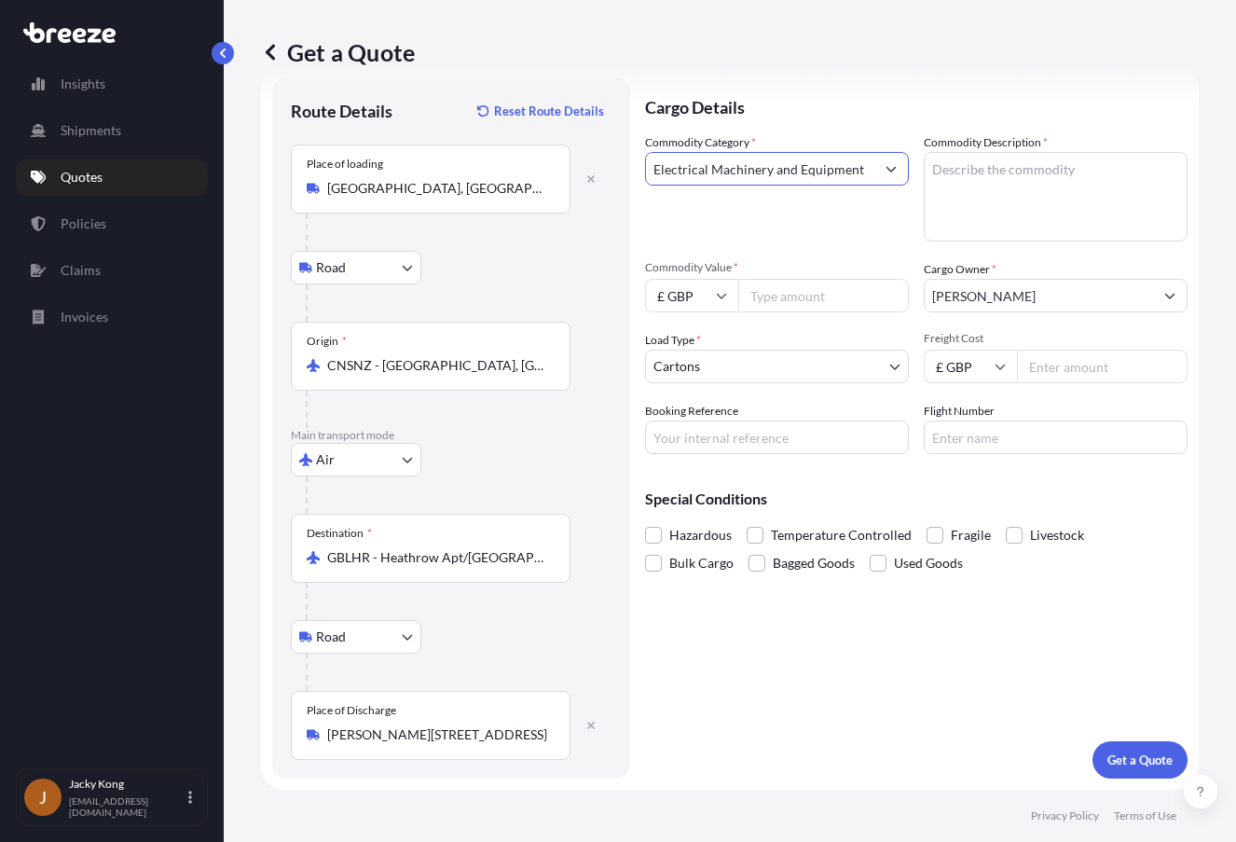
type input "Electrical Machinery and Equipment"
click at [982, 186] on textarea "Commodity Description *" at bounding box center [1056, 196] width 264 height 89
type textarea "airpods"
click at [186, 451] on div "Insights Shipments Quotes Policies Claims Invoices" at bounding box center [112, 408] width 192 height 720
click at [797, 300] on input "Commodity Value *" at bounding box center [823, 296] width 171 height 34
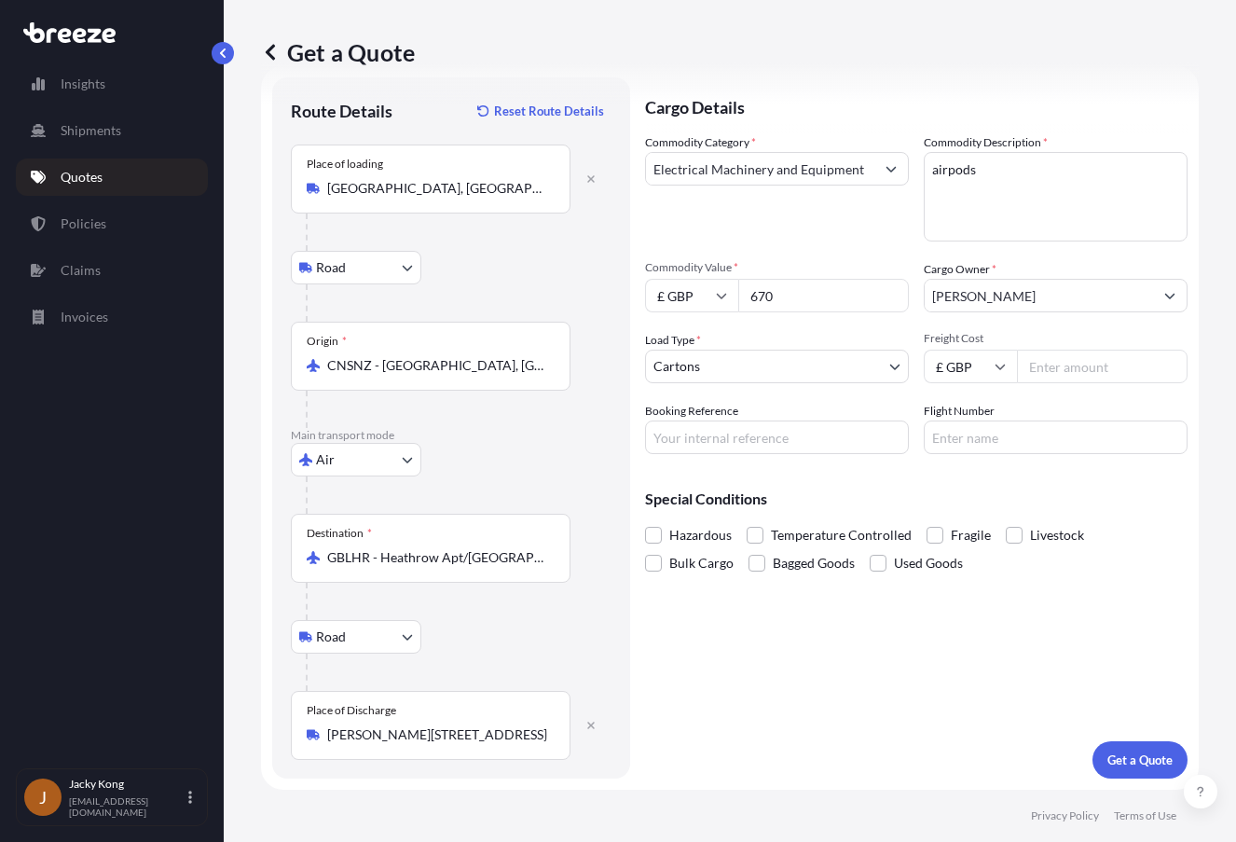
type input "670"
click at [234, 450] on div "Get a Quote Route Details Reset Route Details Place of loading [GEOGRAPHIC_DATA…" at bounding box center [730, 395] width 1012 height 790
click at [1052, 361] on input "Freight Cost" at bounding box center [1102, 367] width 171 height 34
type input "156.5"
drag, startPoint x: 174, startPoint y: 490, endPoint x: 206, endPoint y: 489, distance: 31.8
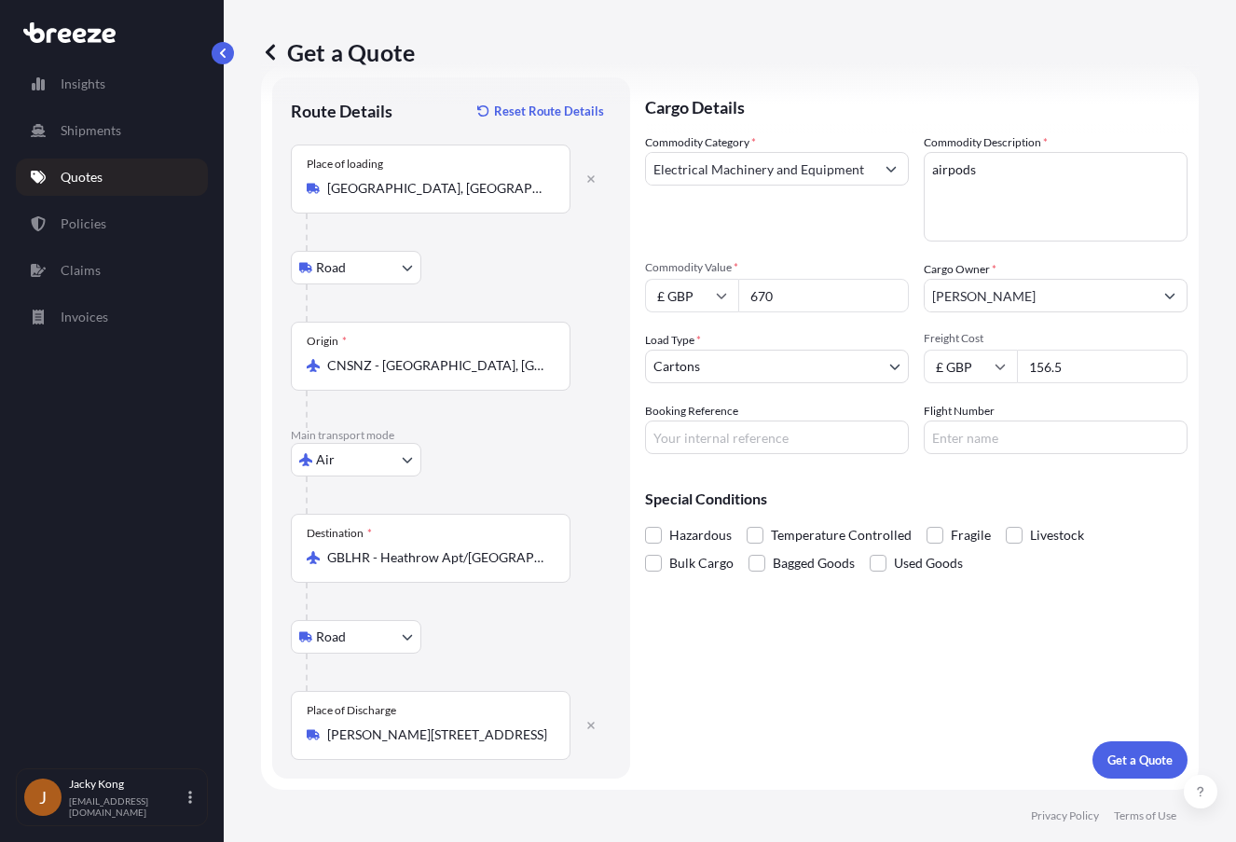
click at [174, 490] on div "Insights Shipments Quotes Policies Claims Invoices" at bounding box center [112, 408] width 192 height 720
click at [700, 428] on input "Booking Reference" at bounding box center [777, 437] width 264 height 34
paste input "PRU-95613"
type input "PRU-95613"
click at [1117, 756] on p "Get a Quote" at bounding box center [1140, 759] width 65 height 19
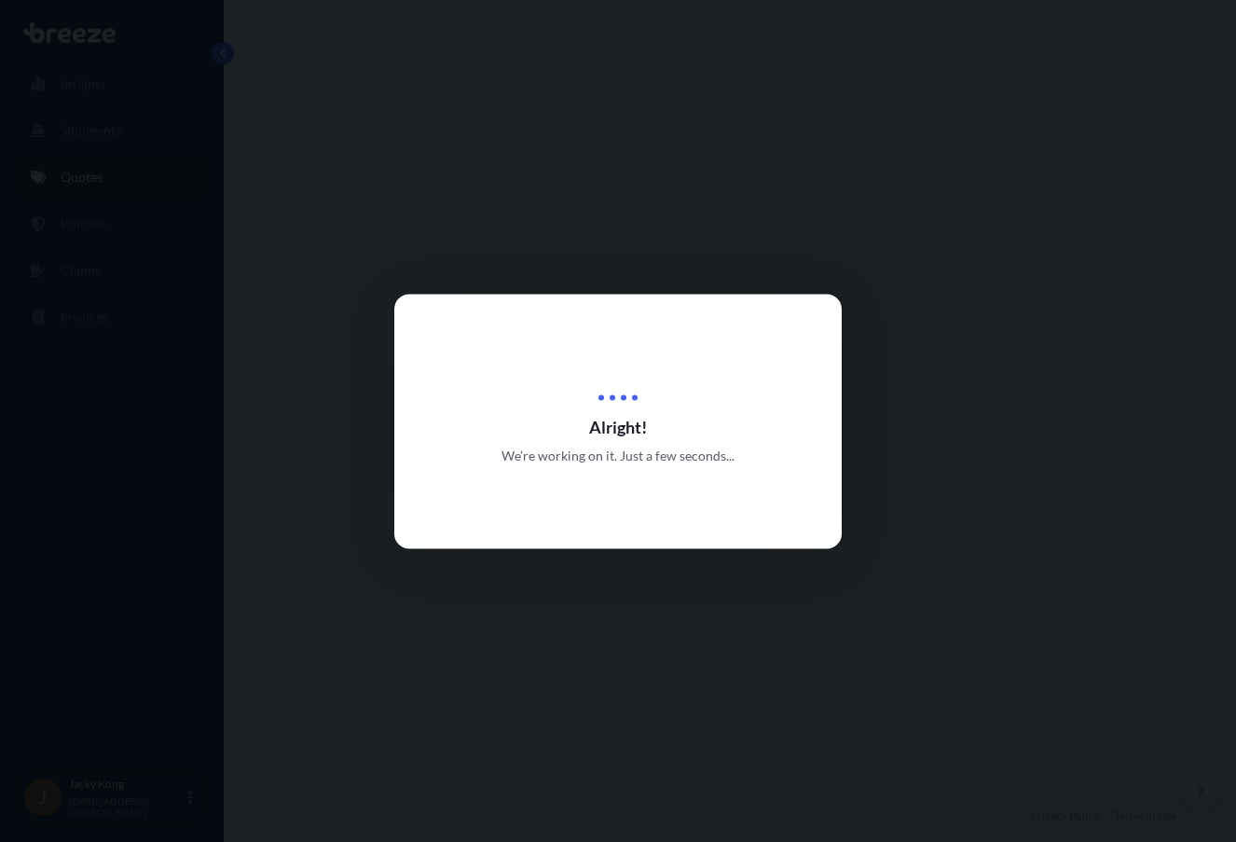
select select "Road"
select select "Air"
select select "Road"
select select "4"
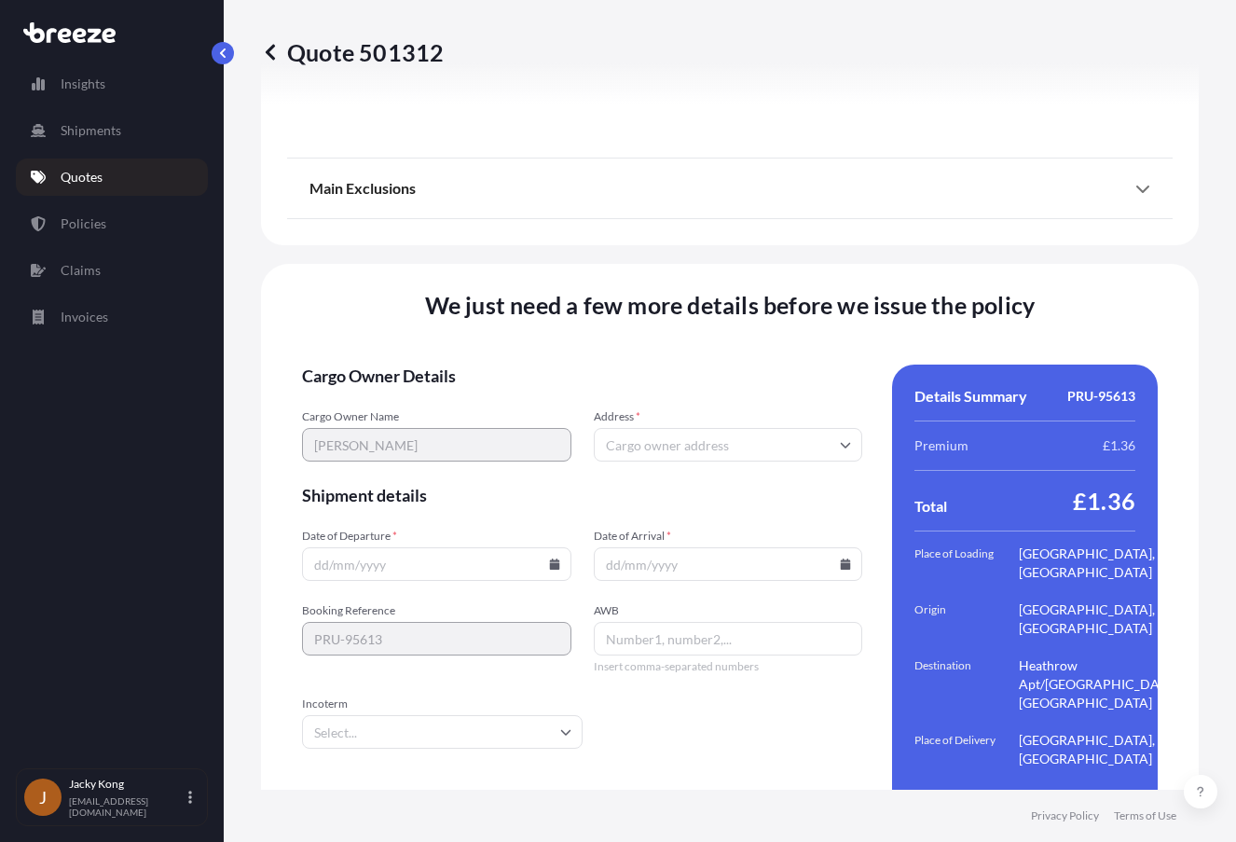
scroll to position [2503, 0]
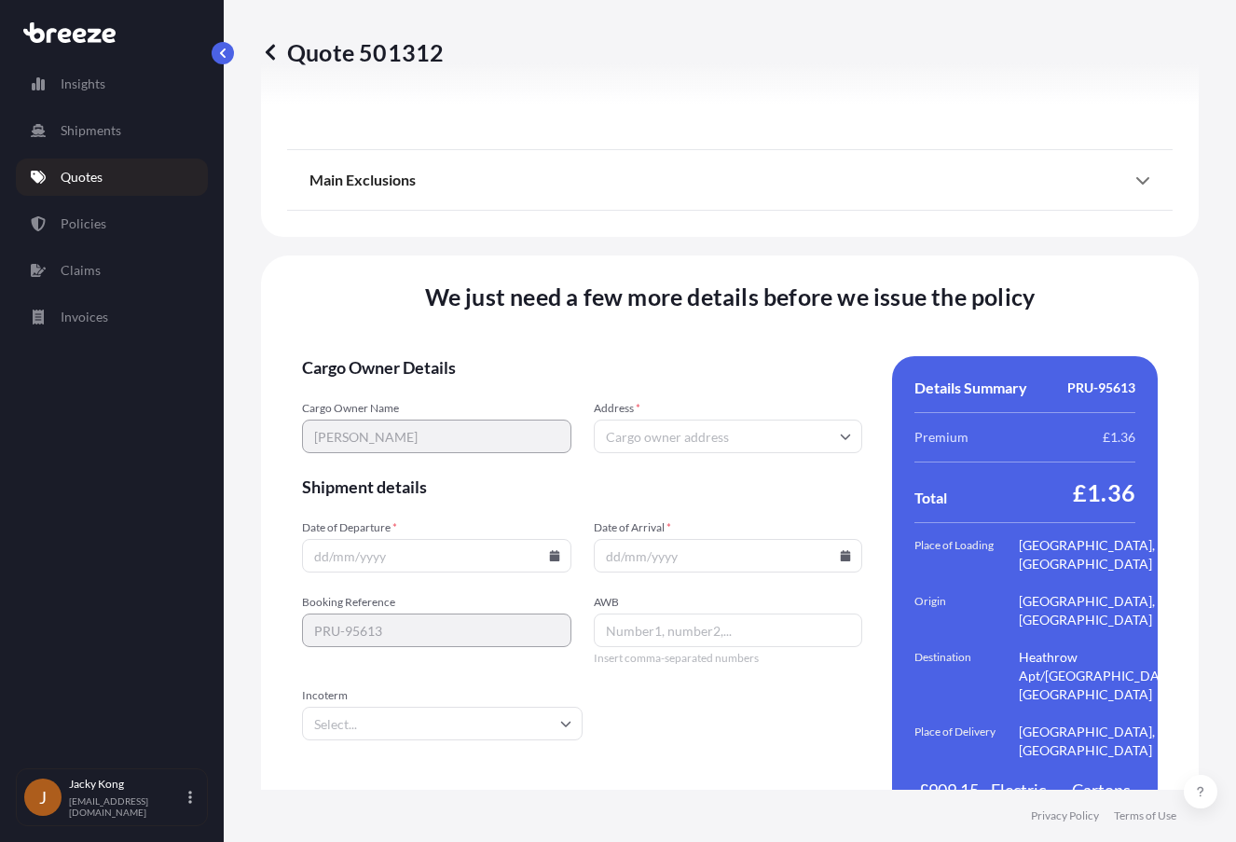
drag, startPoint x: 95, startPoint y: 436, endPoint x: 316, endPoint y: 433, distance: 221.0
click at [95, 436] on div "Insights Shipments Quotes Policies Claims Invoices" at bounding box center [112, 408] width 192 height 720
click at [758, 420] on input "Address *" at bounding box center [728, 437] width 269 height 34
paste input "WV10 0LN"
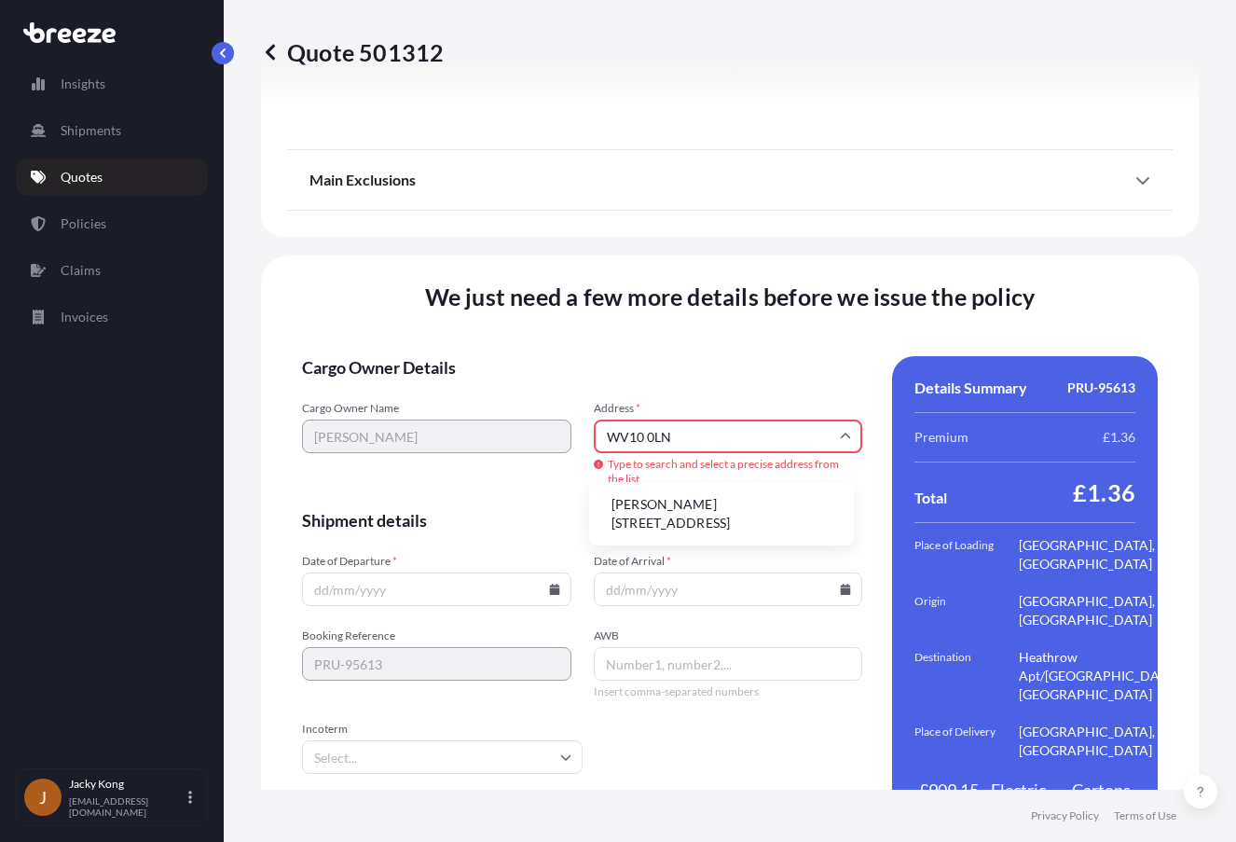
click at [690, 501] on li "[PERSON_NAME][STREET_ADDRESS]" at bounding box center [722, 513] width 250 height 48
type input "[PERSON_NAME][STREET_ADDRESS][PERSON_NAME]"
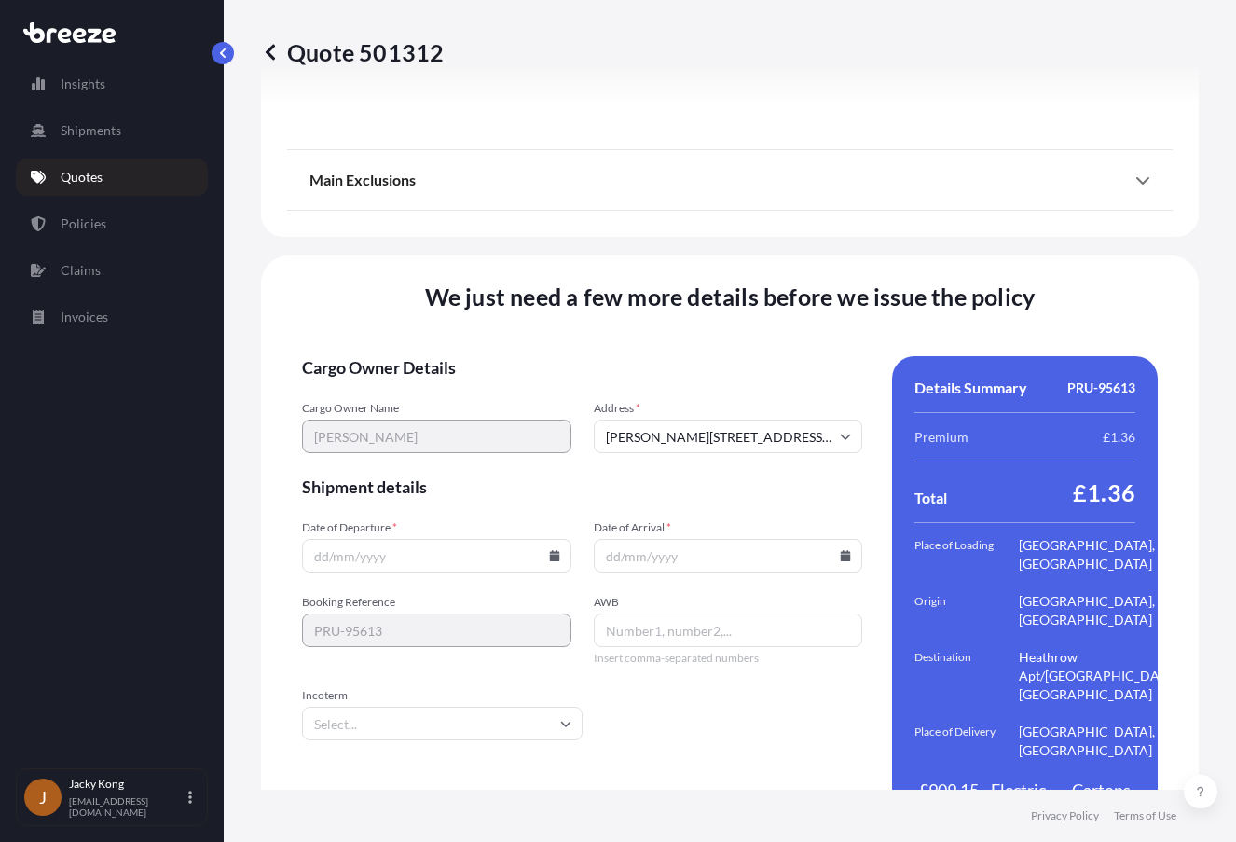
click at [549, 550] on icon at bounding box center [554, 555] width 10 height 11
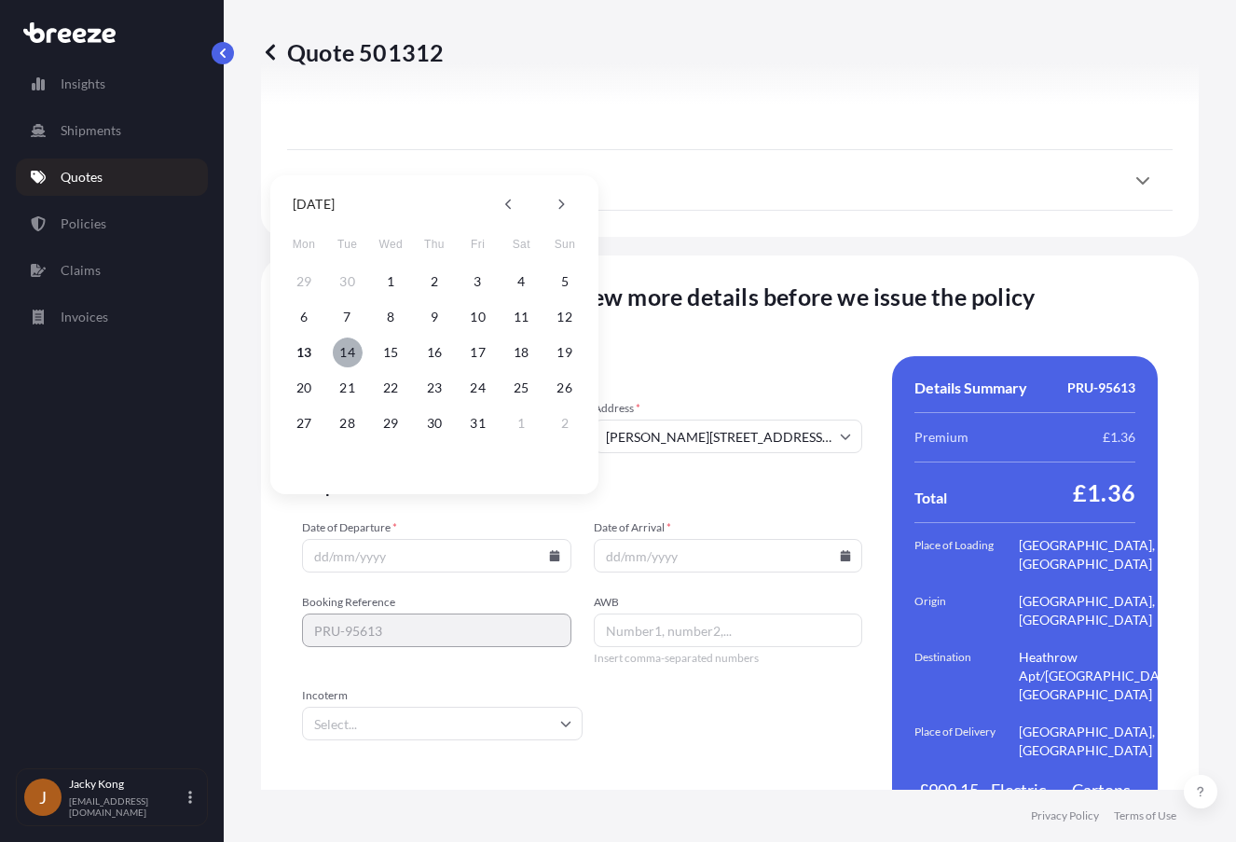
click at [351, 348] on button "14" at bounding box center [348, 352] width 30 height 30
type input "[DATE]"
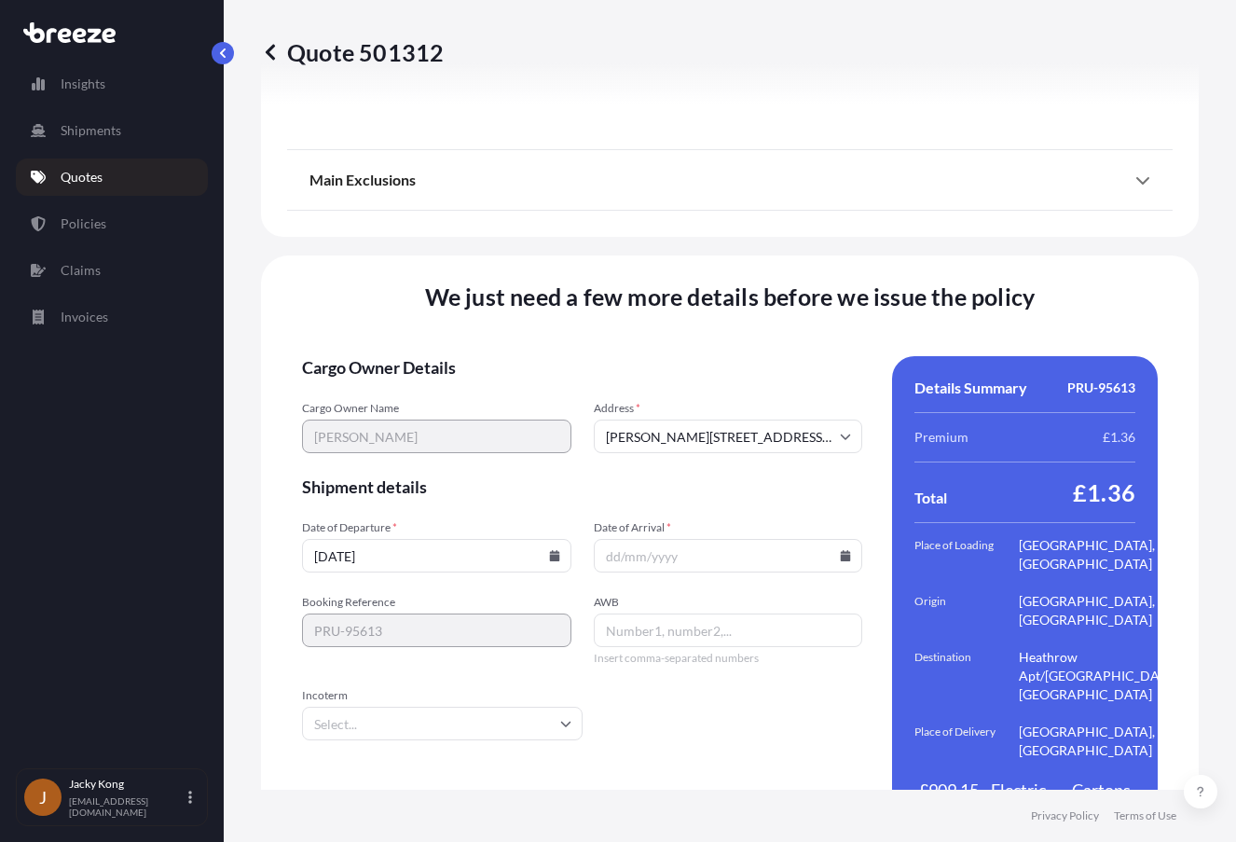
click at [721, 539] on input "Date of Arrival *" at bounding box center [728, 556] width 269 height 34
click at [828, 539] on input "Date of Arrival *" at bounding box center [728, 556] width 269 height 34
click at [840, 550] on icon at bounding box center [845, 555] width 11 height 11
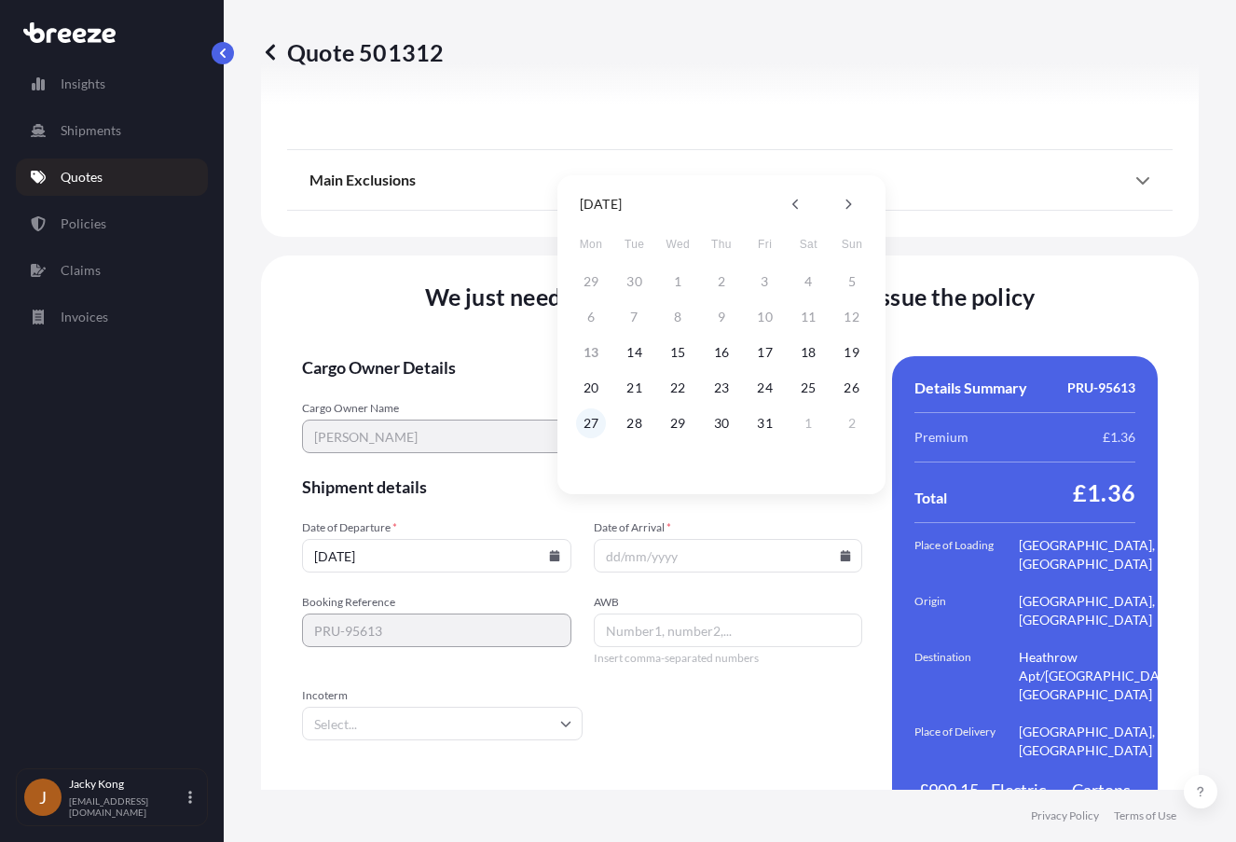
click at [585, 425] on button "27" at bounding box center [591, 423] width 30 height 30
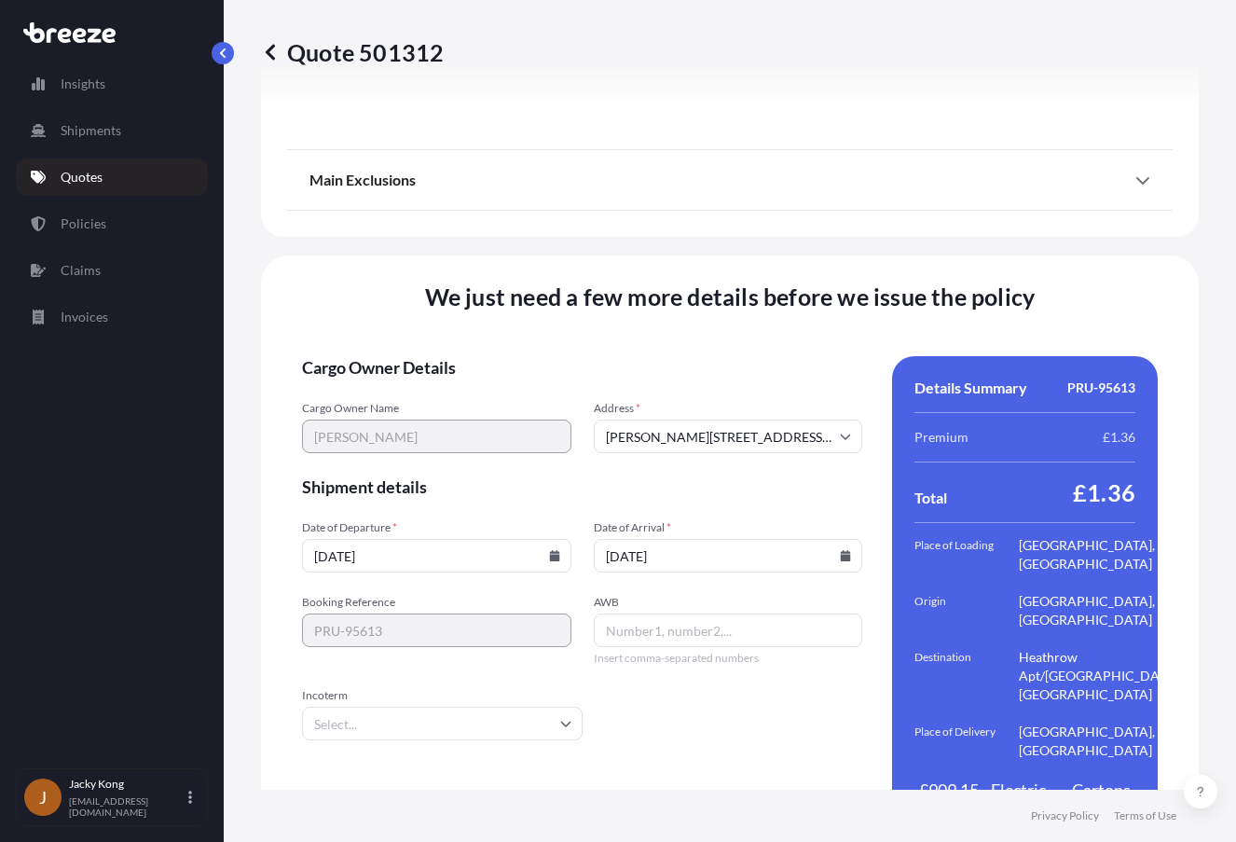
type input "[DATE]"
click at [527, 707] on input "Incoterm" at bounding box center [442, 724] width 281 height 34
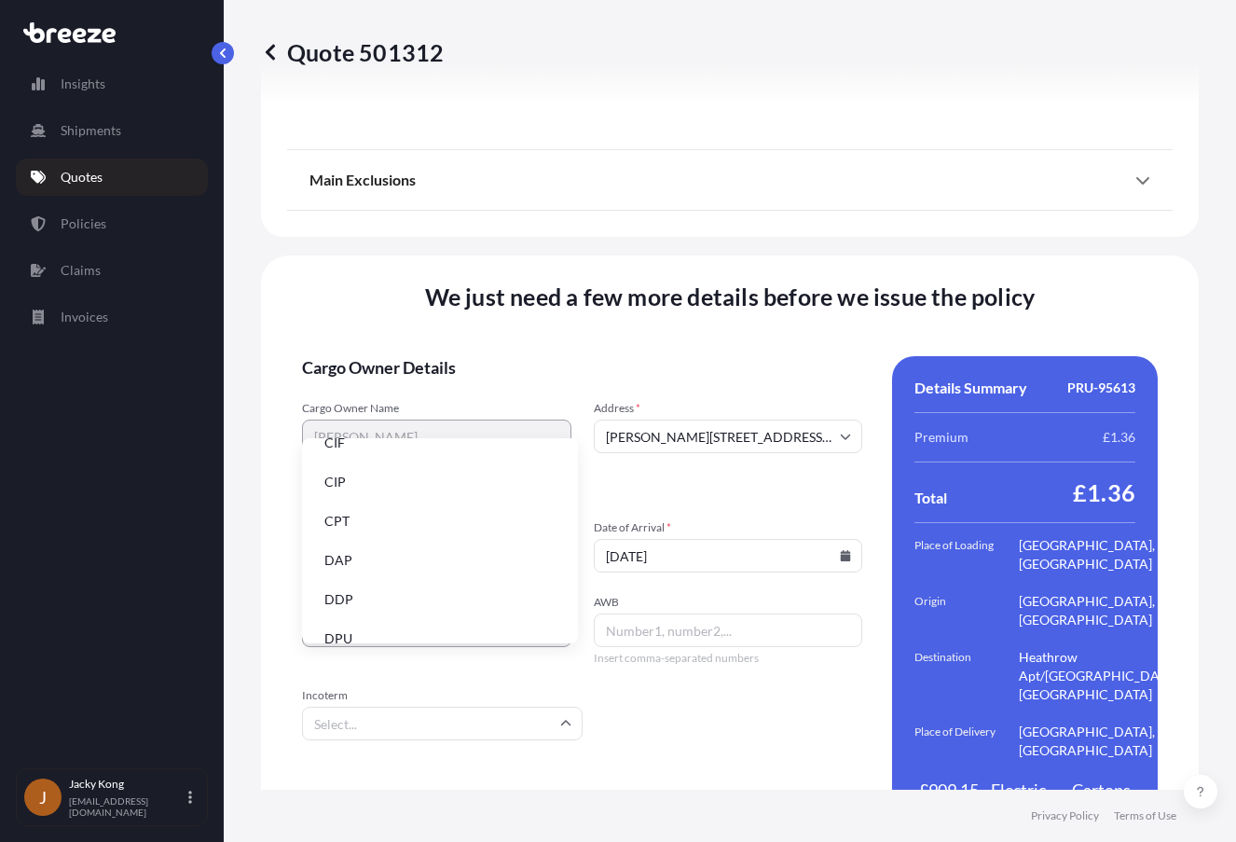
scroll to position [93, 0]
click at [440, 559] on li "DDP" at bounding box center [440, 565] width 261 height 35
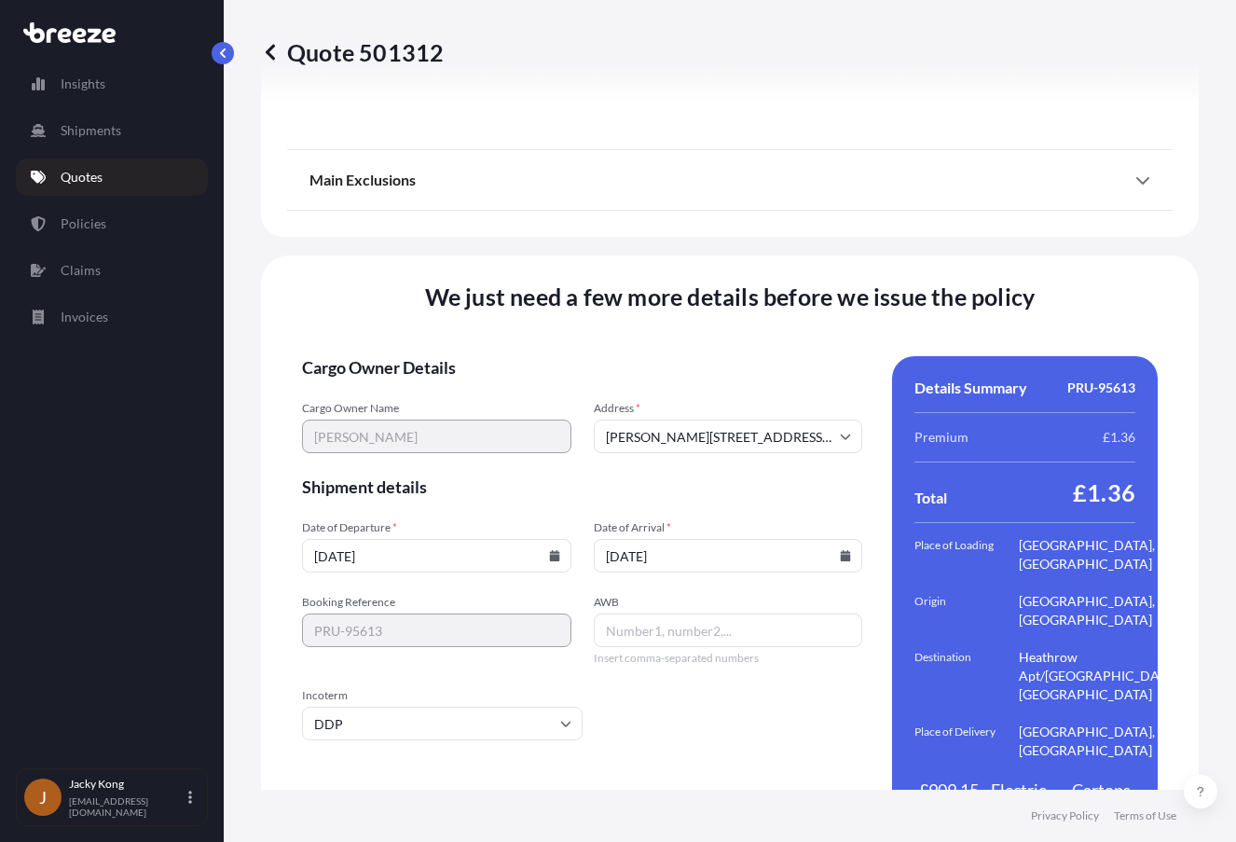
click at [330, 808] on div "Create Policy" at bounding box center [582, 823] width 560 height 30
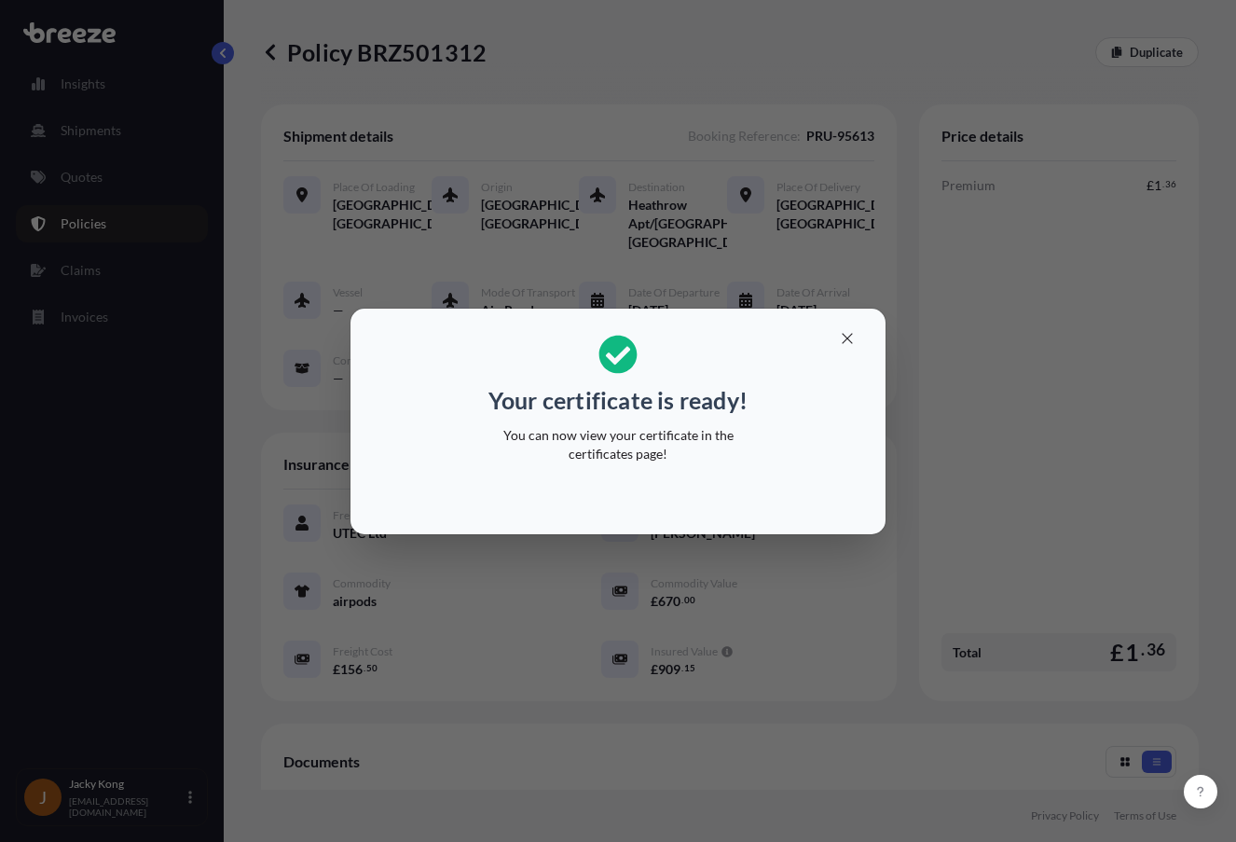
click at [380, 367] on h2 "Your certificate is ready! You can now view your certificate in the certificate…" at bounding box center [617, 398] width 505 height 151
click at [838, 330] on button "button" at bounding box center [847, 338] width 47 height 30
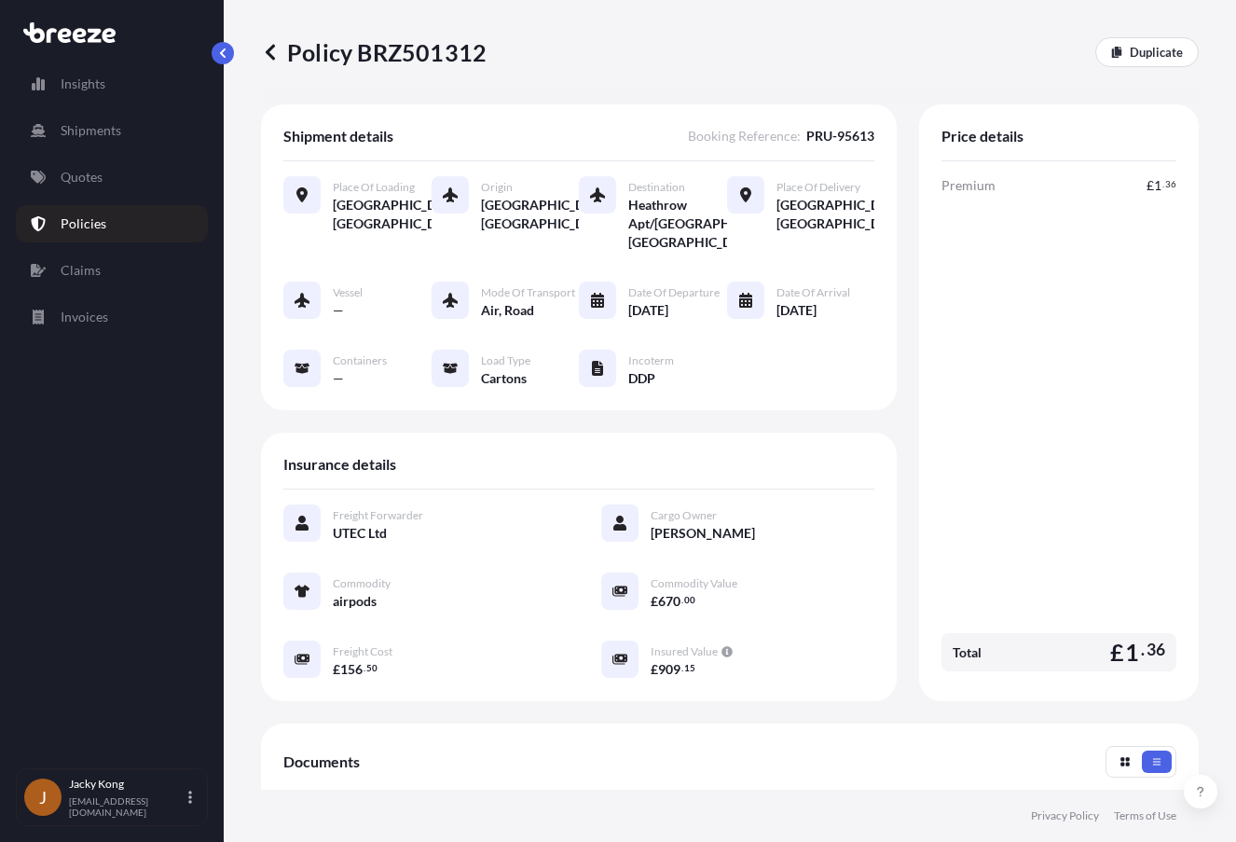
click at [398, 42] on p "Policy BRZ501312" at bounding box center [374, 52] width 226 height 30
copy p "BRZ501312"
click at [183, 311] on link "Invoices" at bounding box center [112, 316] width 192 height 37
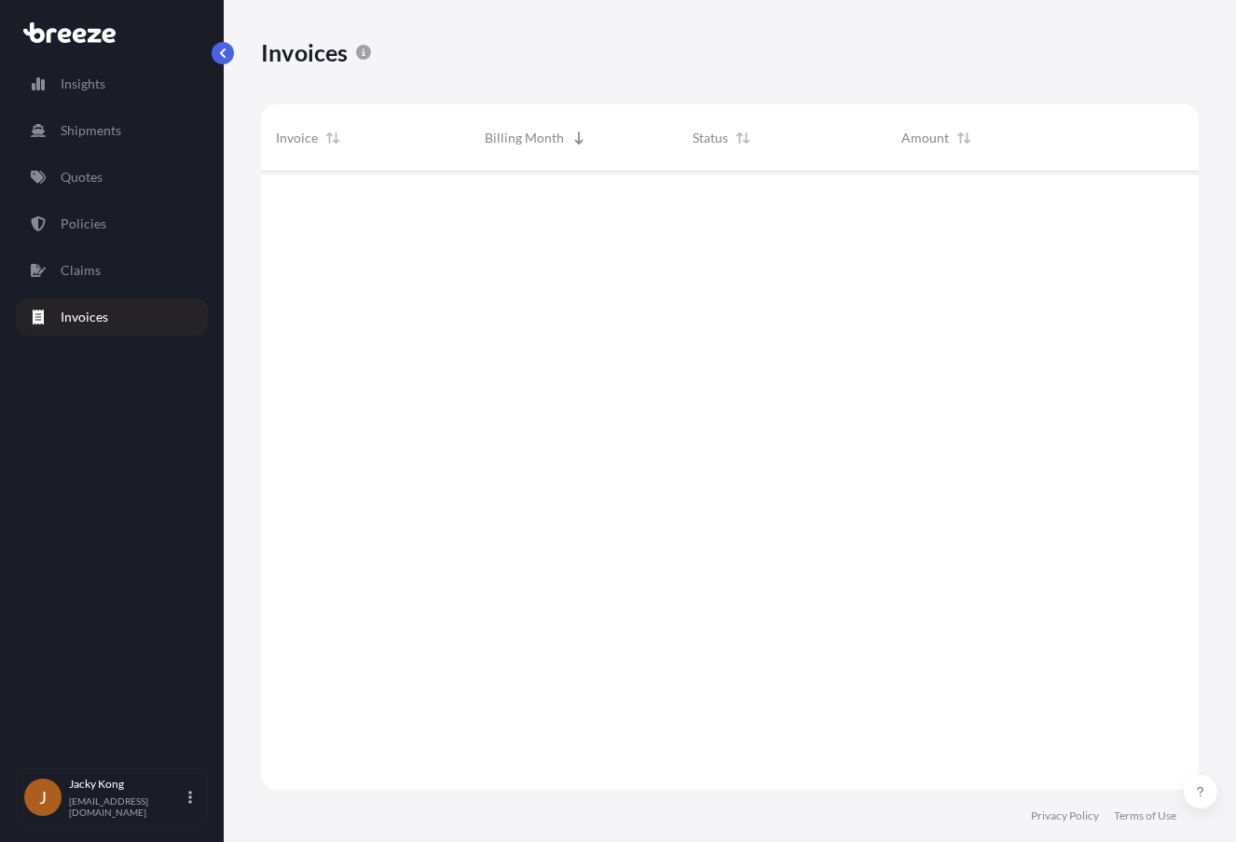
scroll to position [623, 924]
